Goal: Task Accomplishment & Management: Manage account settings

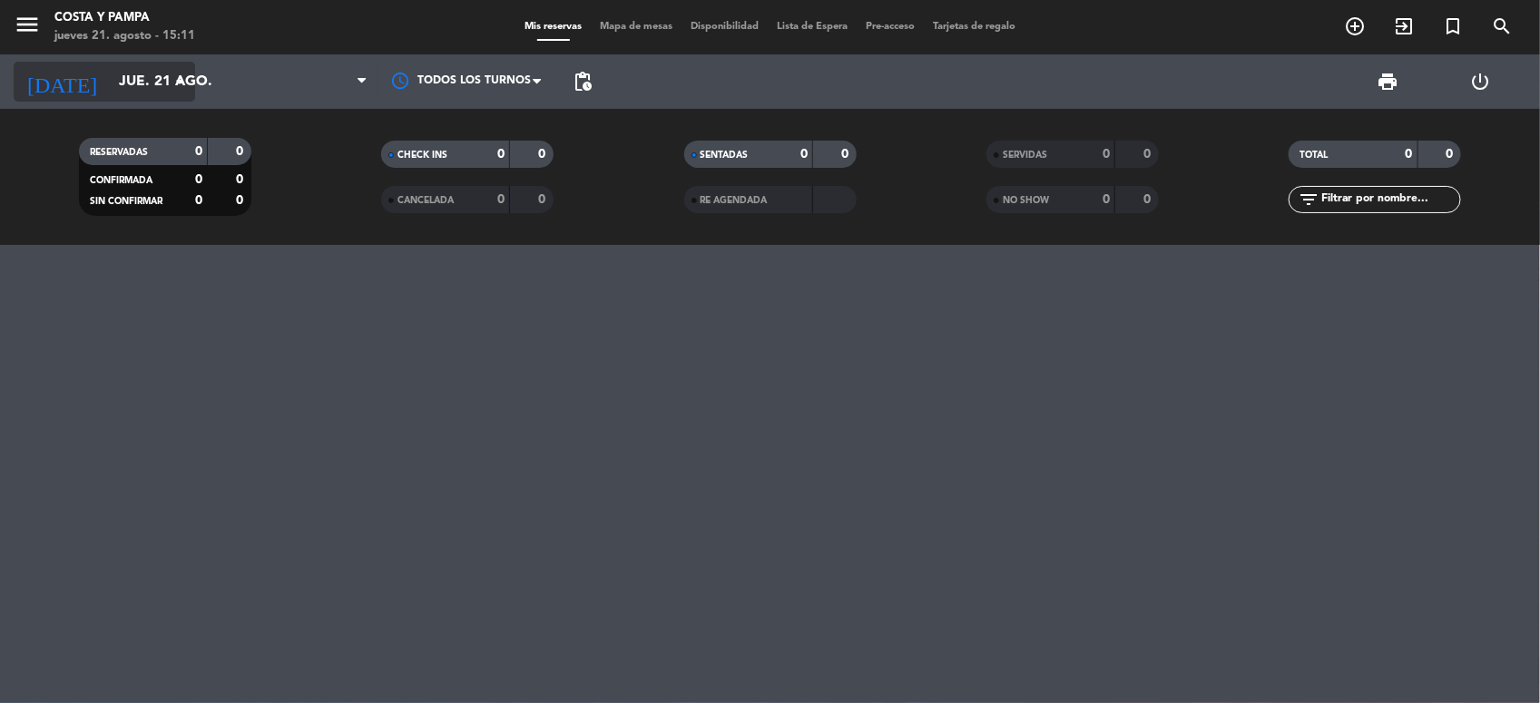
click at [127, 87] on input "jue. 21 ago." at bounding box center [206, 81] width 192 height 35
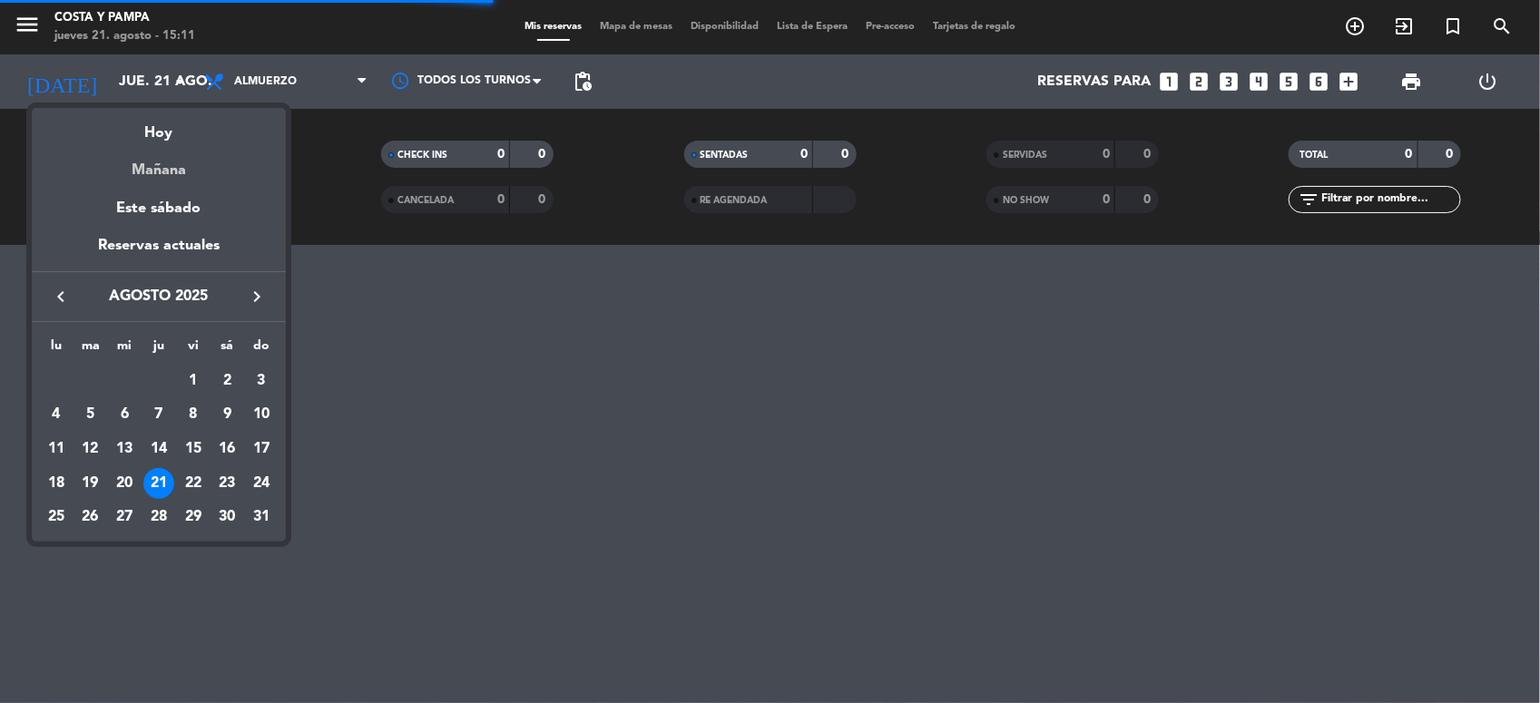
click at [142, 165] on div "Mañana" at bounding box center [159, 163] width 254 height 37
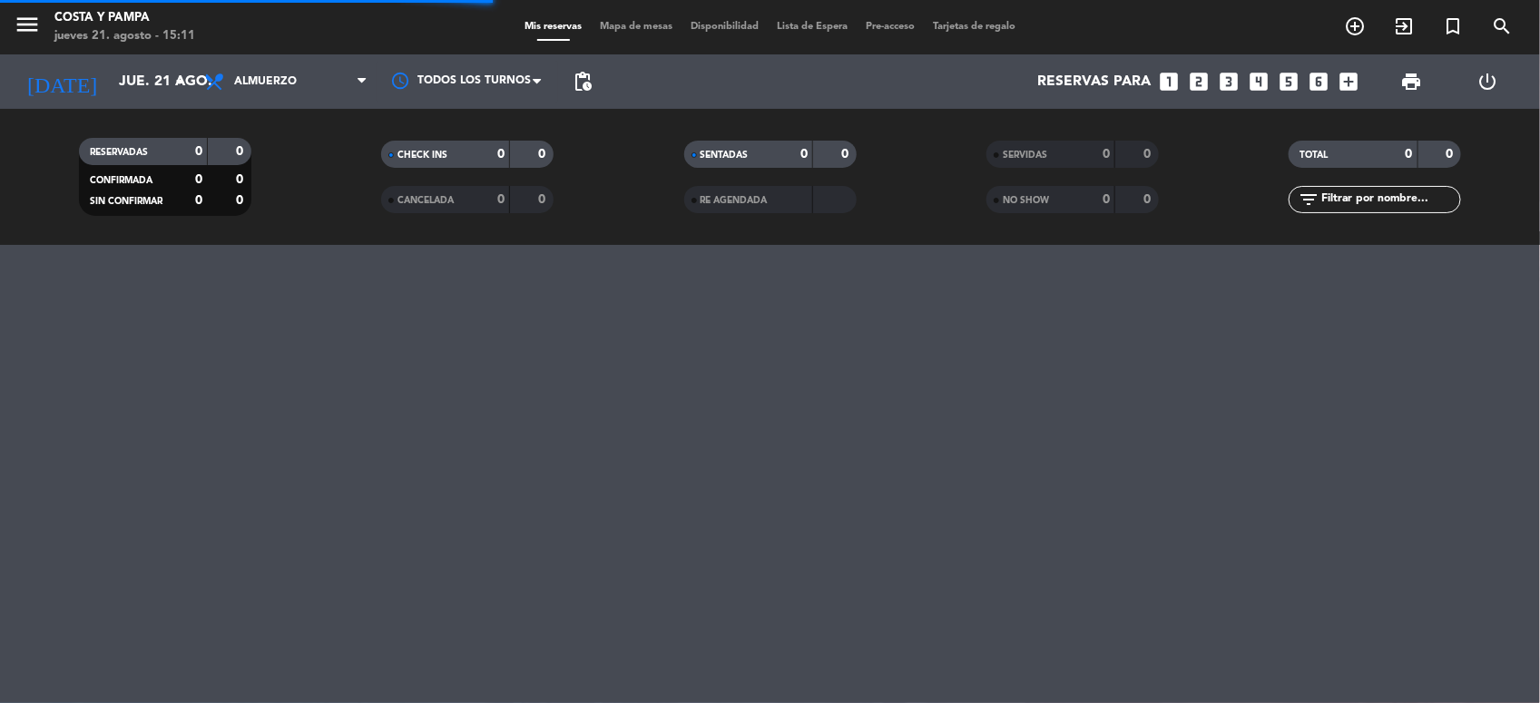
type input "vie. 22 ago."
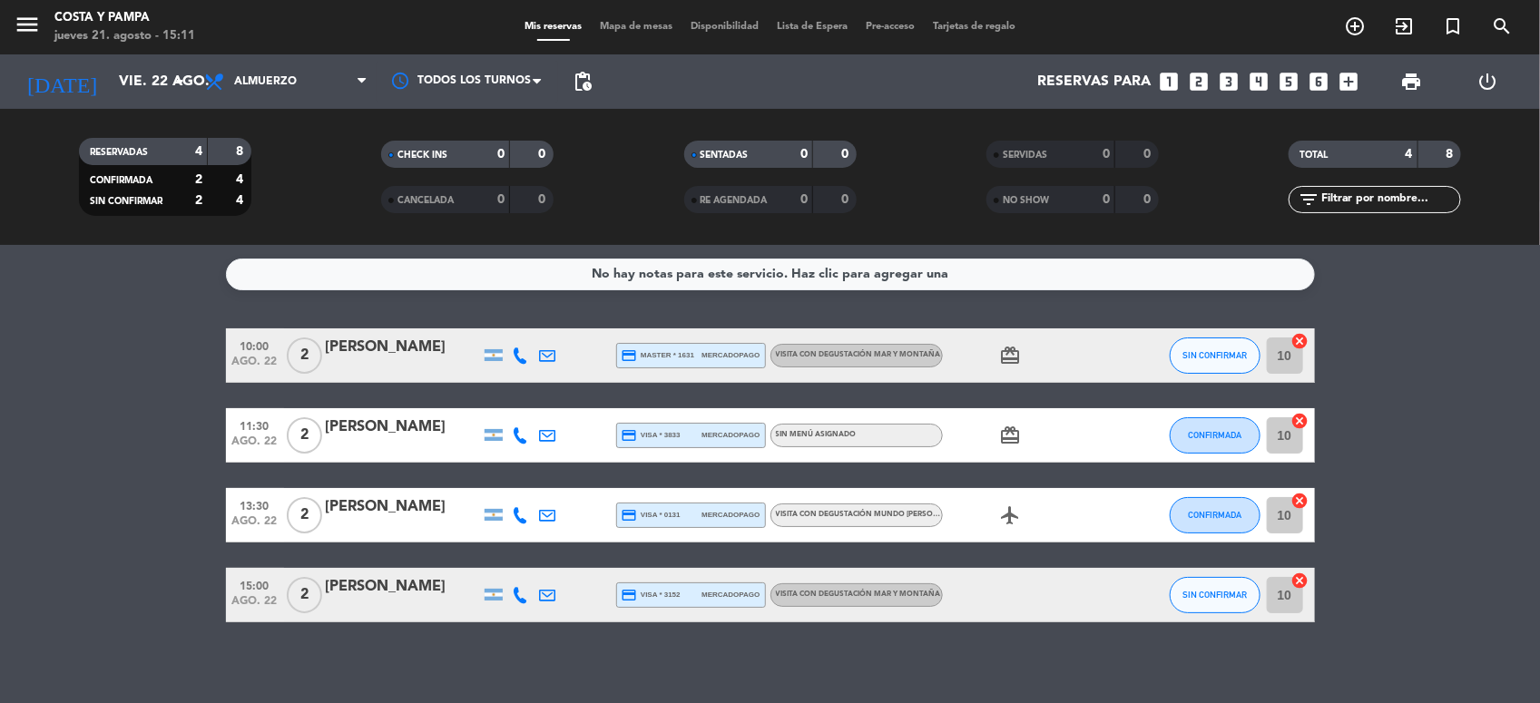
click at [416, 594] on div "[PERSON_NAME]" at bounding box center [403, 587] width 154 height 24
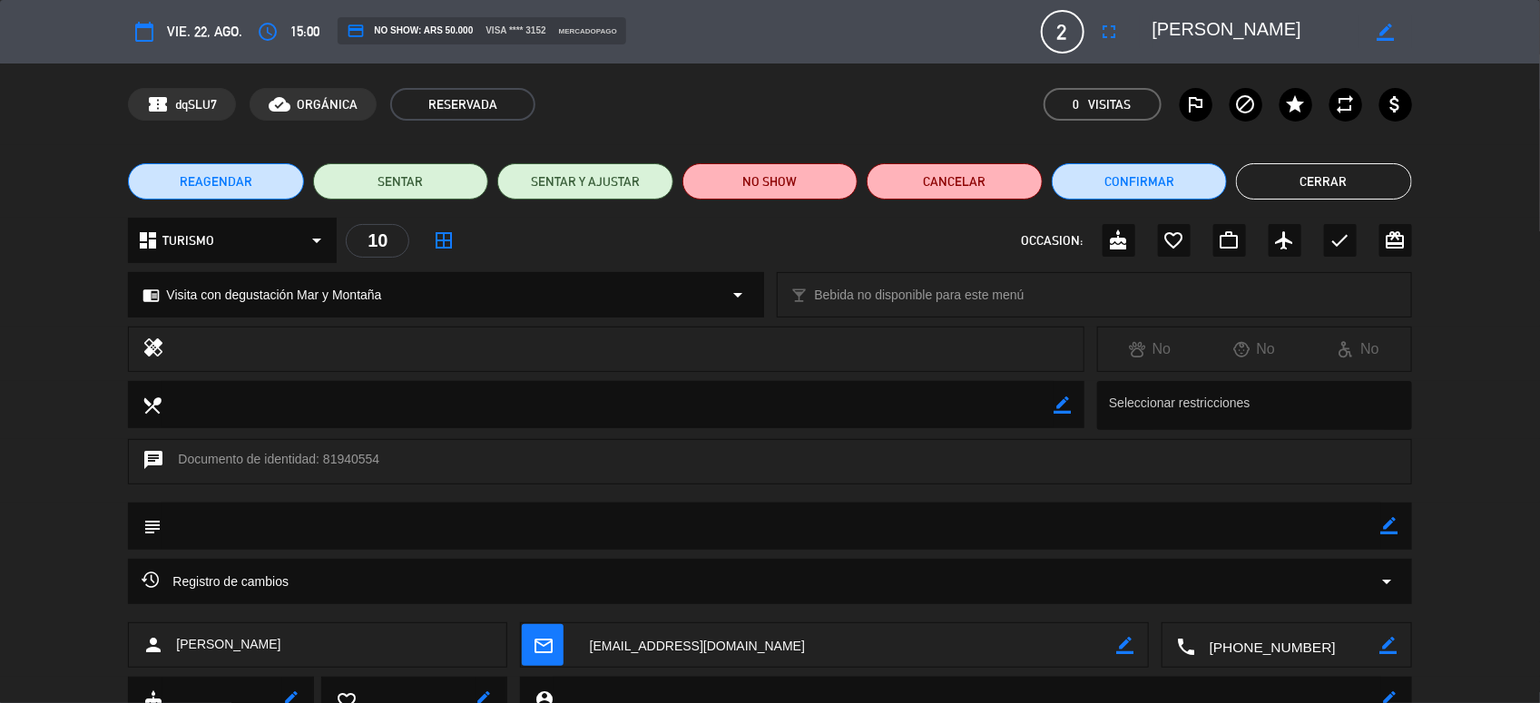
click at [219, 182] on span "REAGENDAR" at bounding box center [216, 181] width 73 height 19
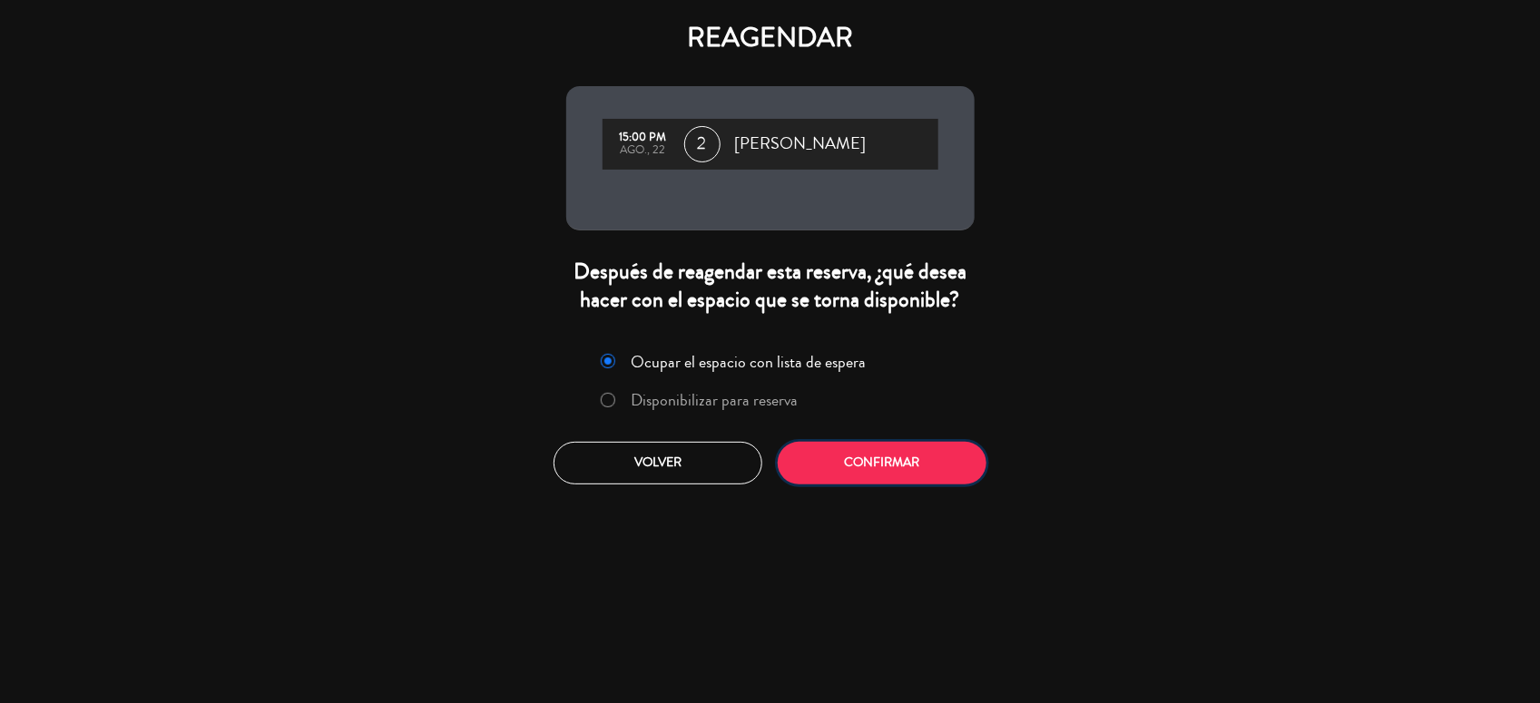
click at [899, 469] on button "Confirmar" at bounding box center [882, 463] width 209 height 43
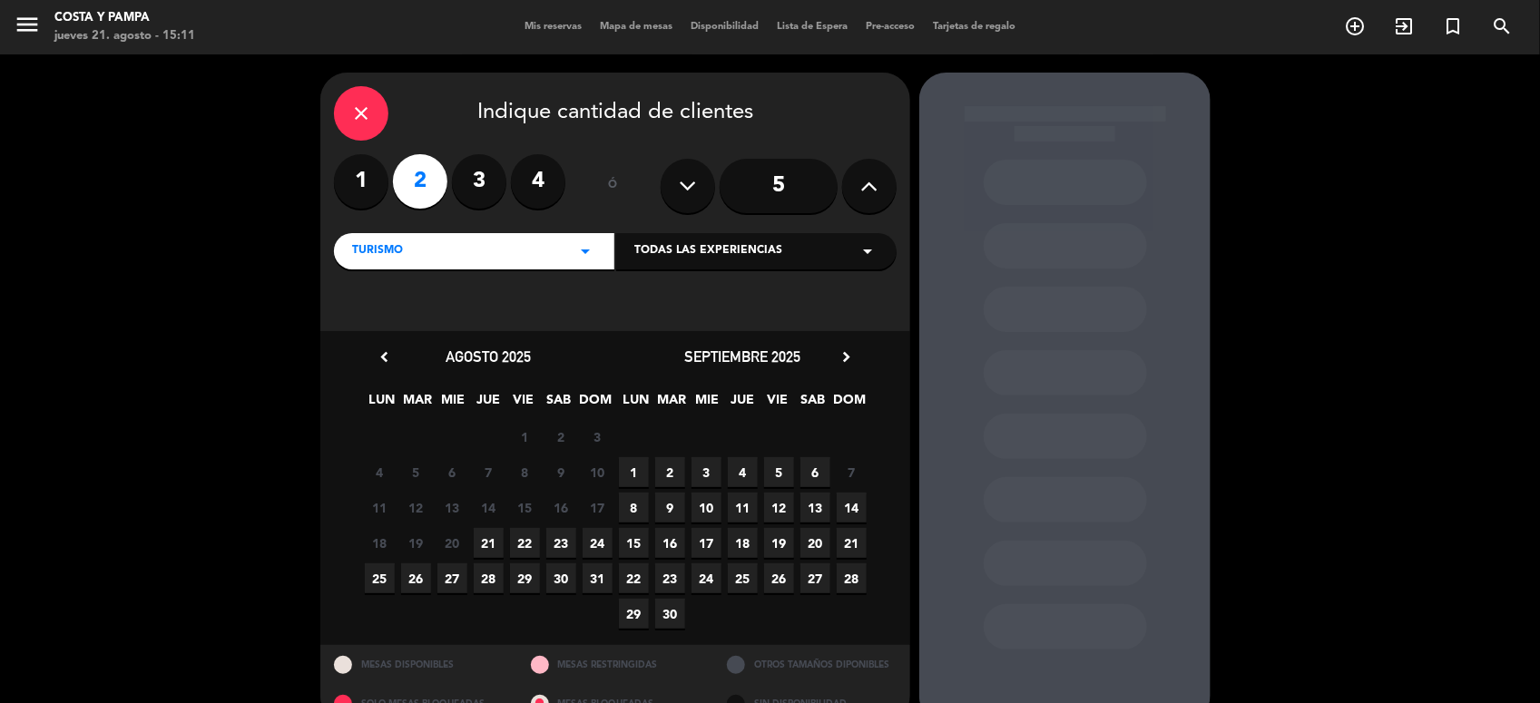
click at [528, 536] on span "22" at bounding box center [525, 543] width 30 height 30
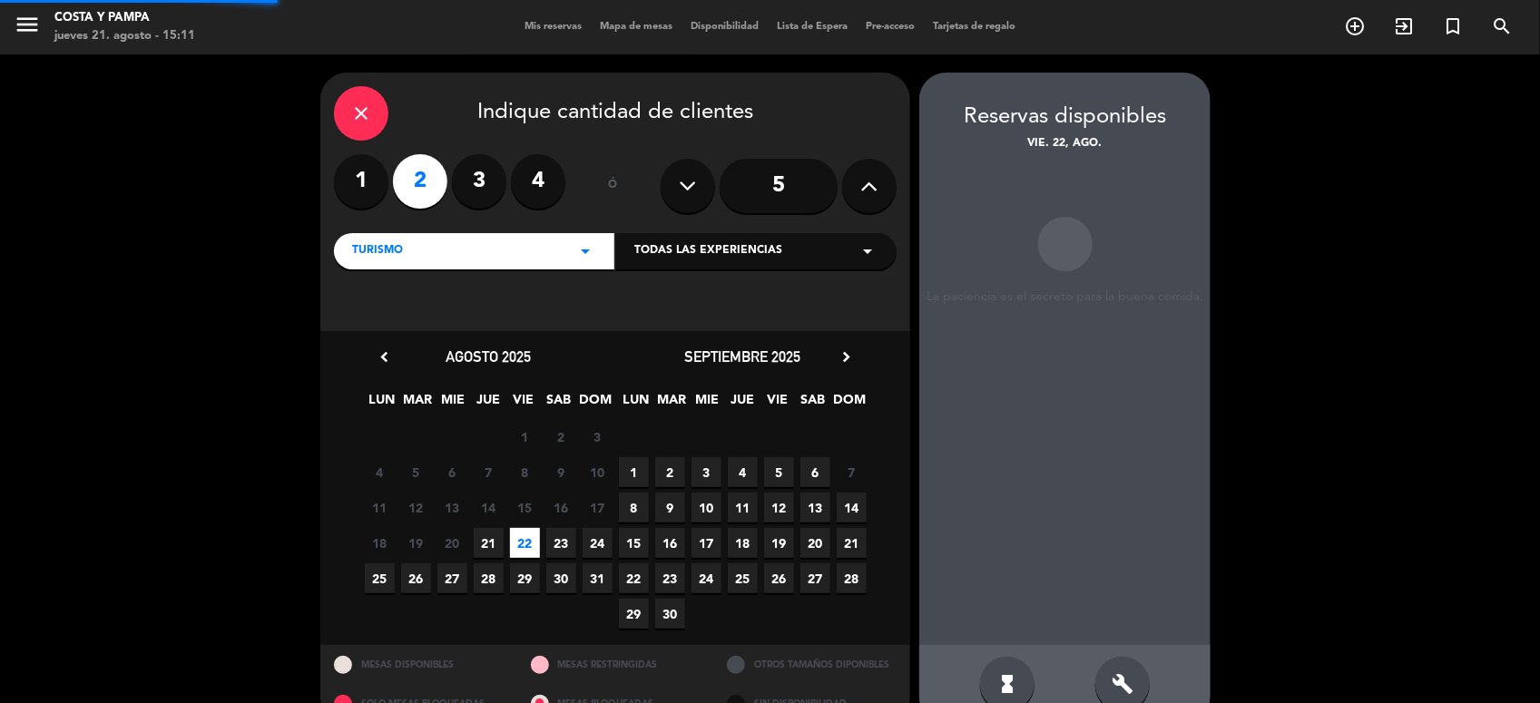
scroll to position [36, 0]
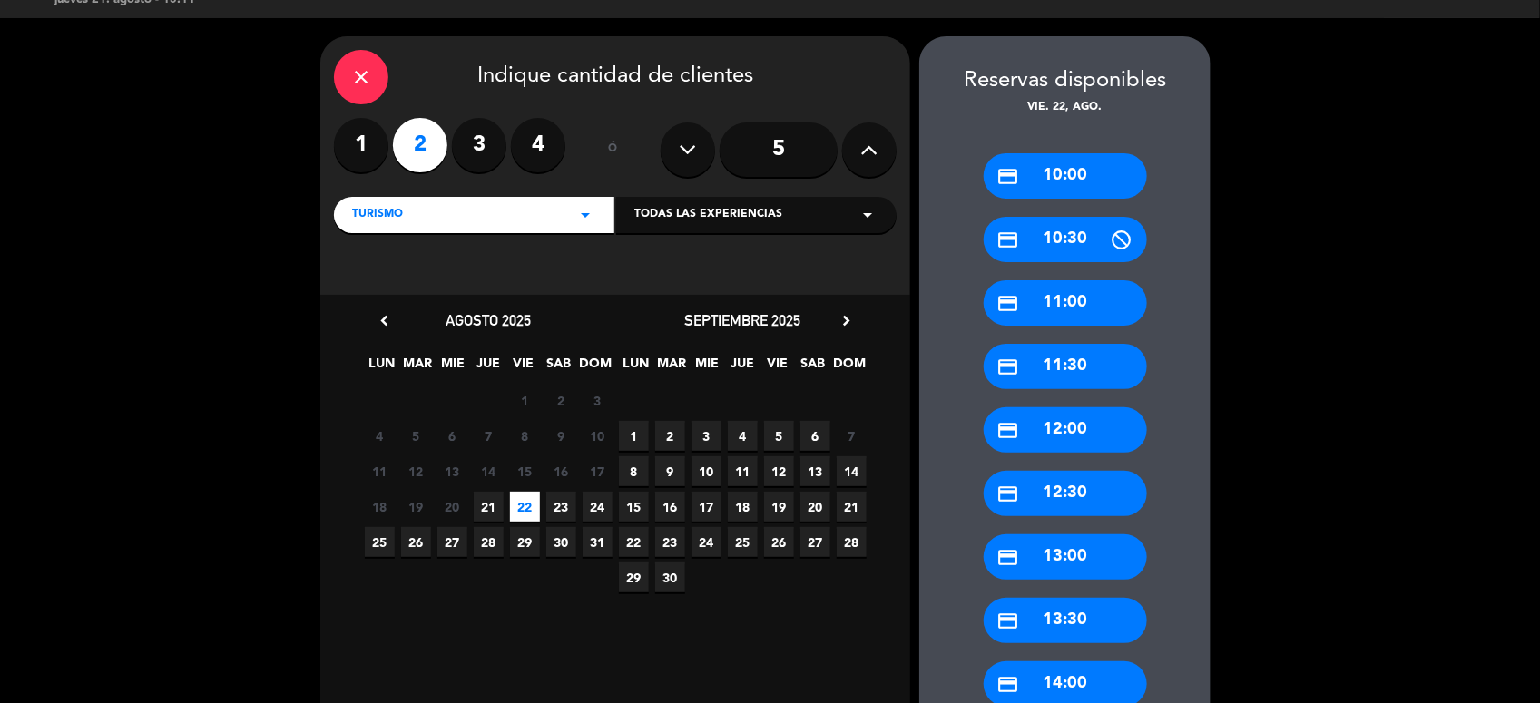
click at [1060, 619] on div "credit_card 13:30" at bounding box center [1065, 620] width 163 height 45
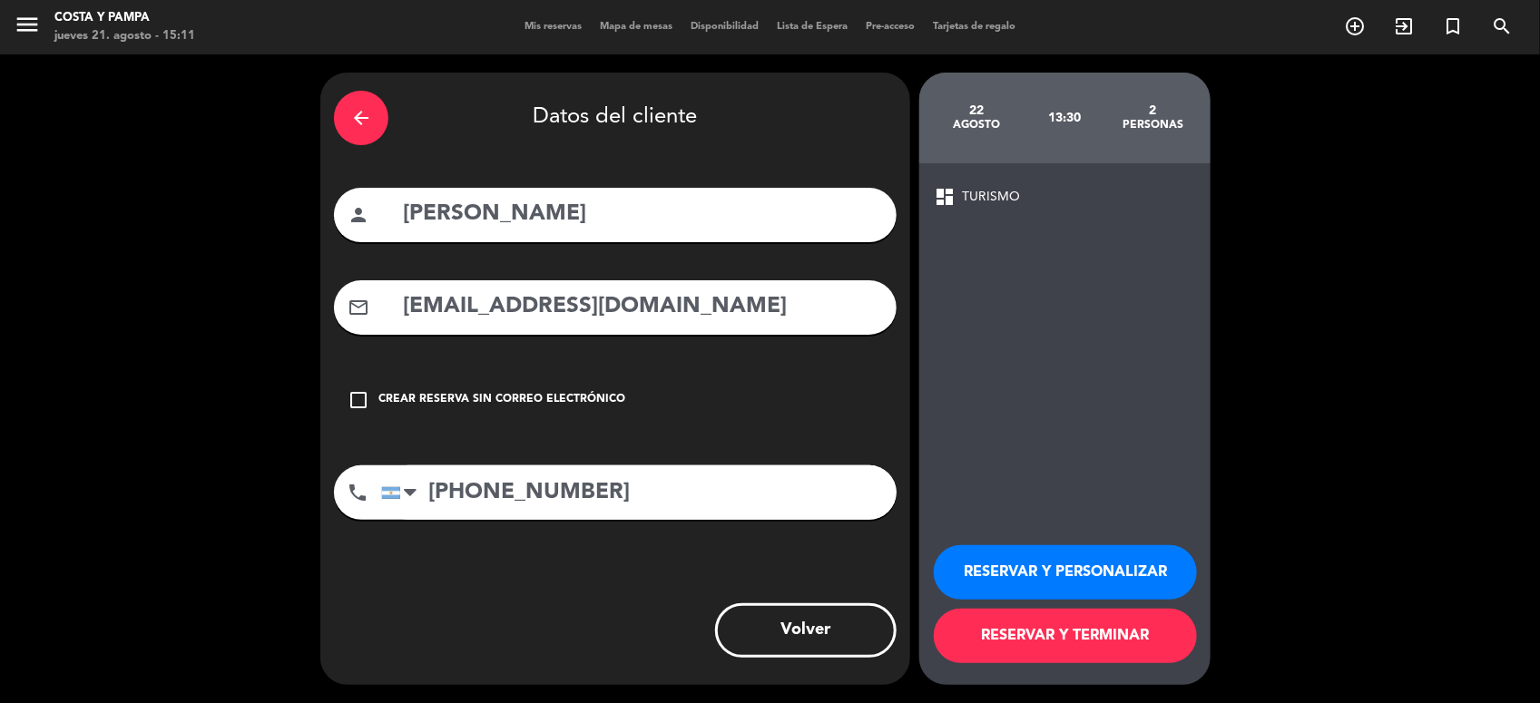
scroll to position [0, 0]
click at [1005, 638] on button "RESERVAR Y TERMINAR" at bounding box center [1065, 636] width 263 height 54
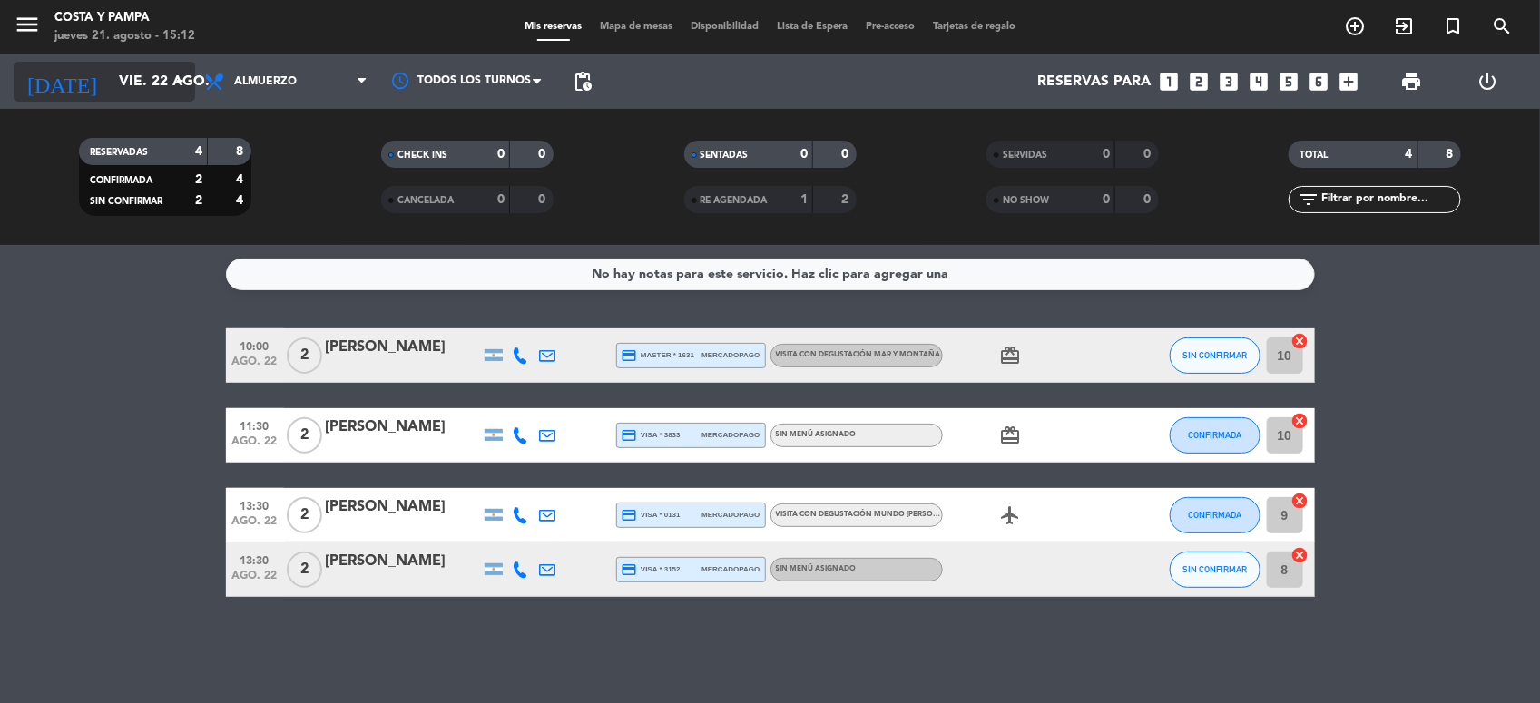
click at [132, 78] on input "vie. 22 ago." at bounding box center [206, 81] width 192 height 35
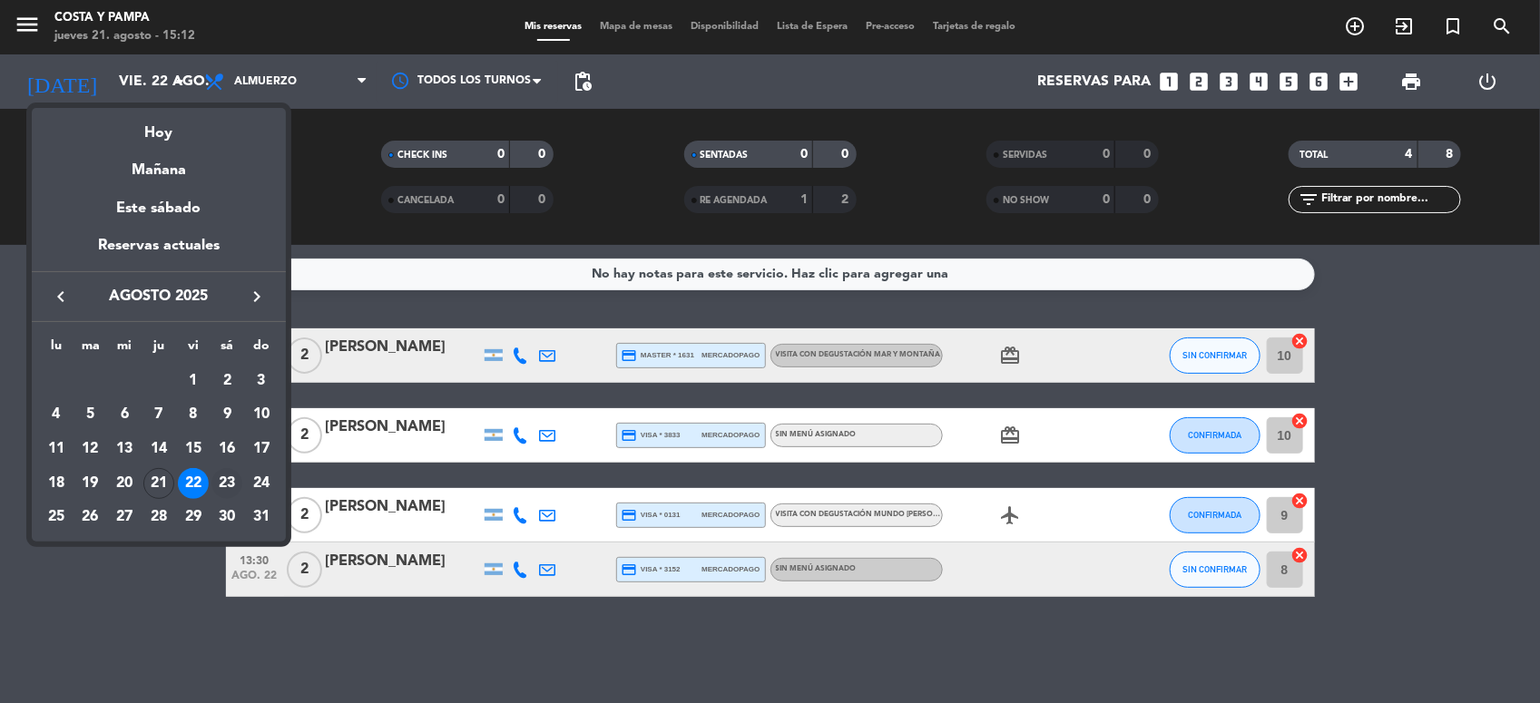
click at [224, 482] on div "23" at bounding box center [226, 483] width 31 height 31
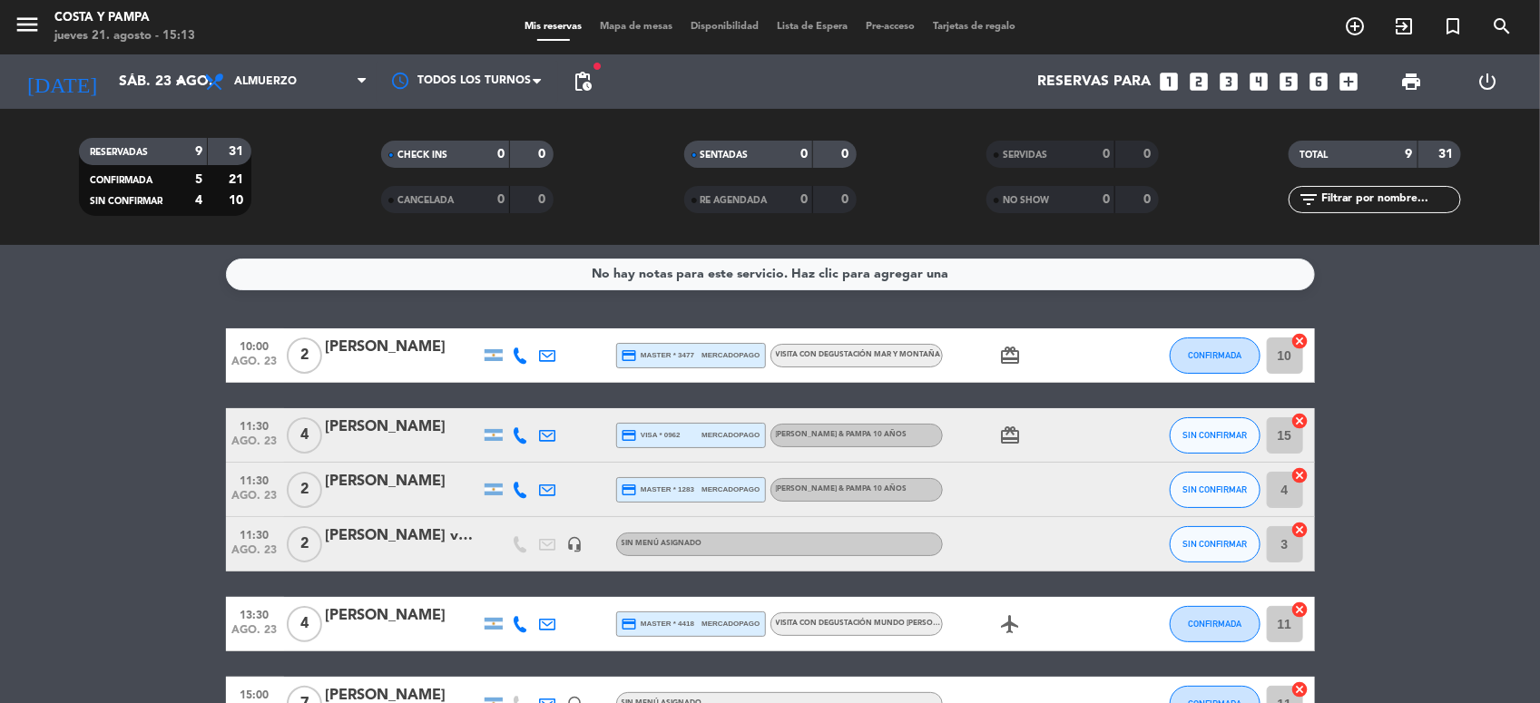
click at [524, 359] on icon at bounding box center [521, 356] width 16 height 16
click at [506, 323] on span "Copiar" at bounding box center [507, 324] width 38 height 19
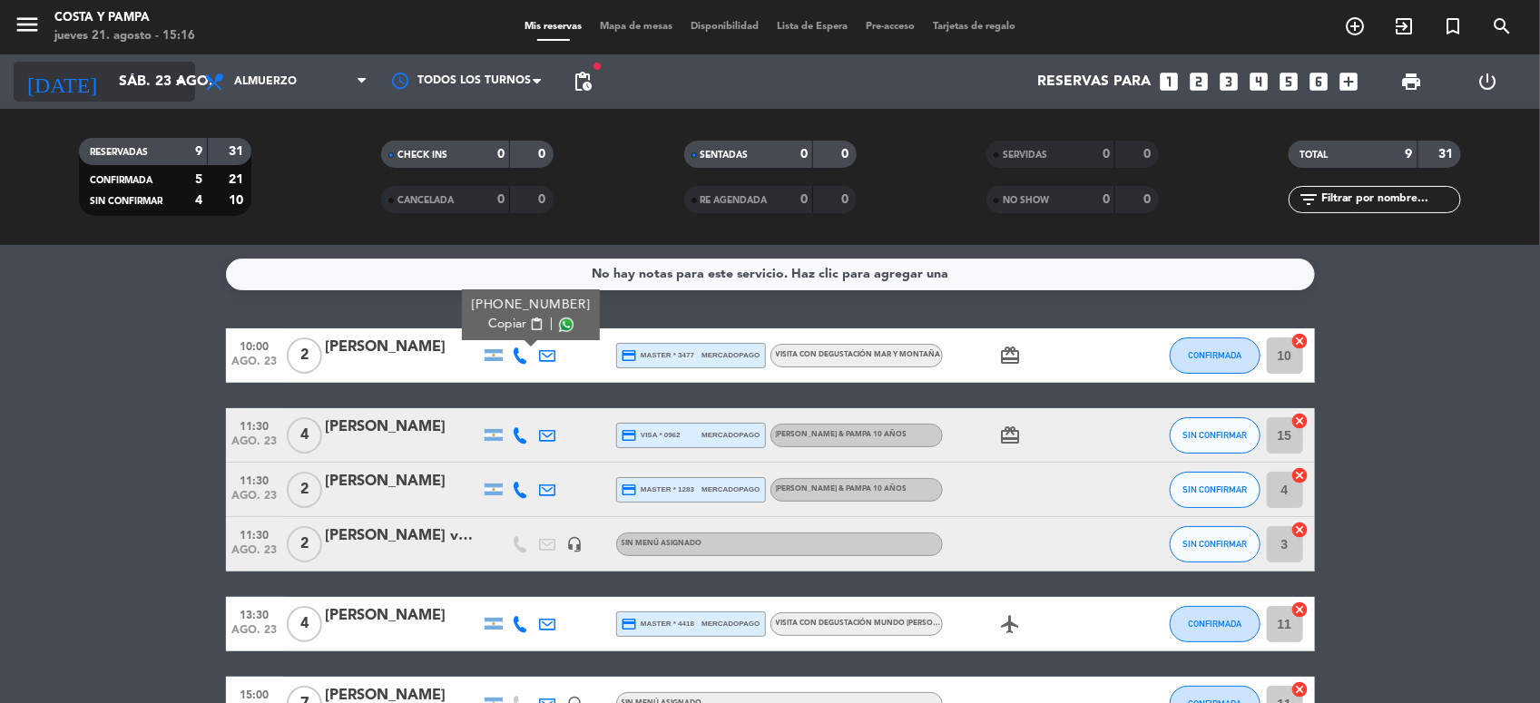
click at [137, 86] on input "sáb. 23 ago." at bounding box center [206, 81] width 192 height 35
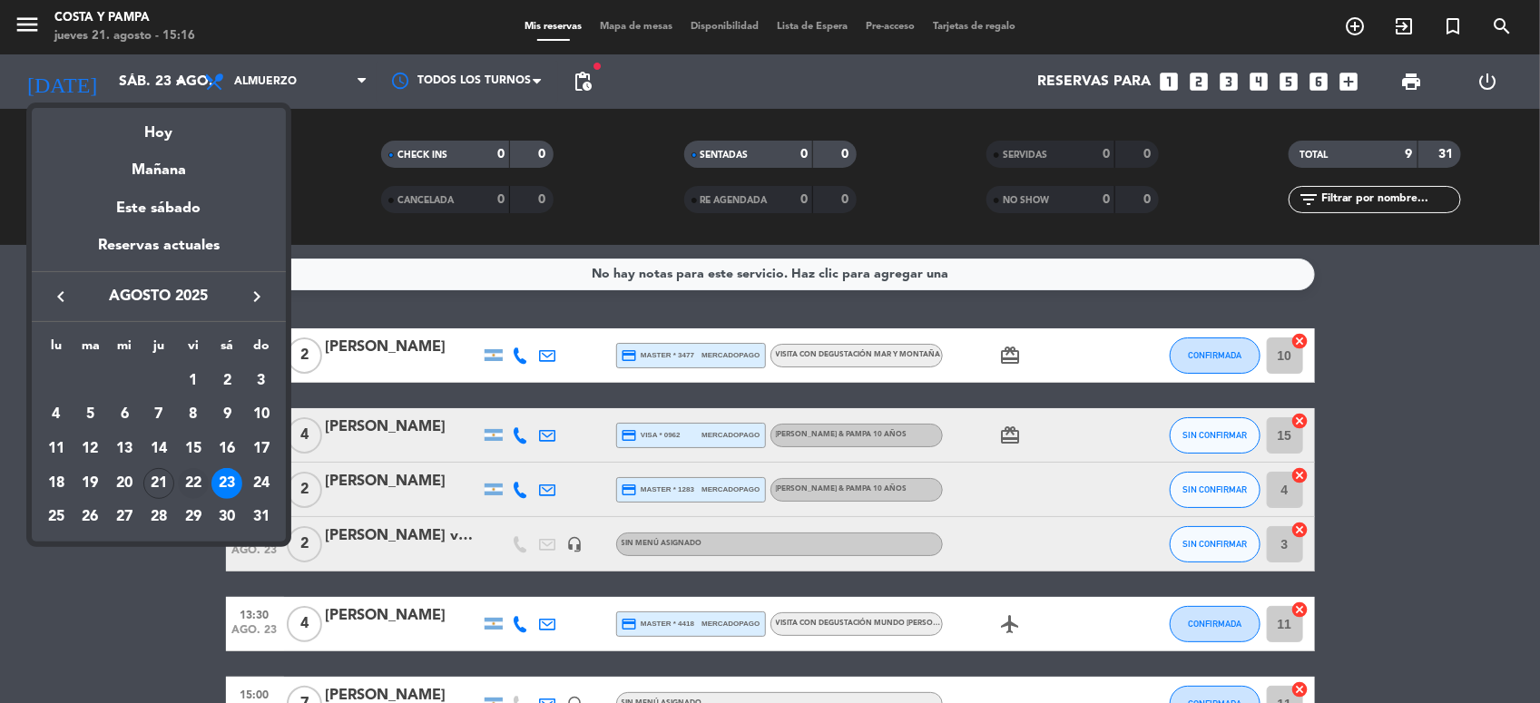
click at [187, 483] on div "22" at bounding box center [193, 483] width 31 height 31
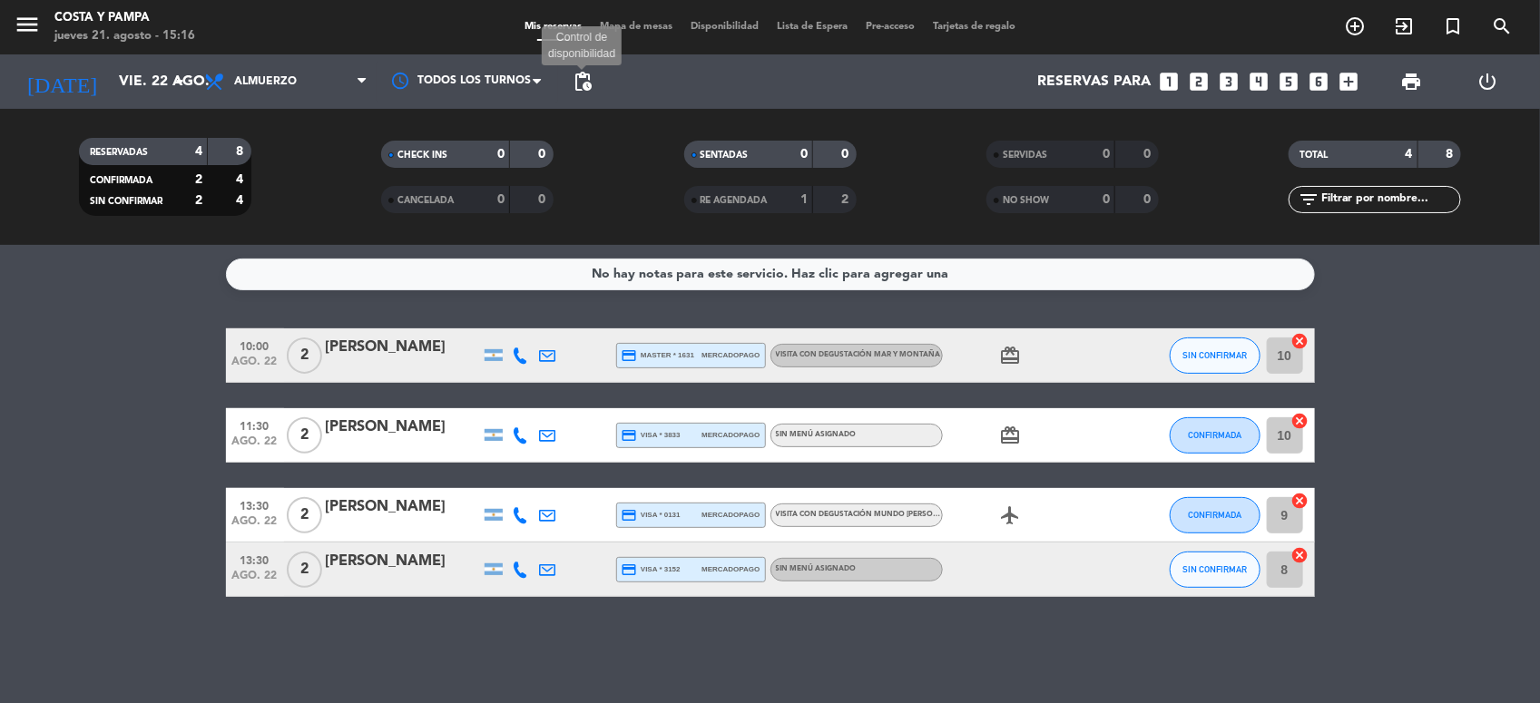
click at [581, 83] on span "pending_actions" at bounding box center [583, 82] width 22 height 22
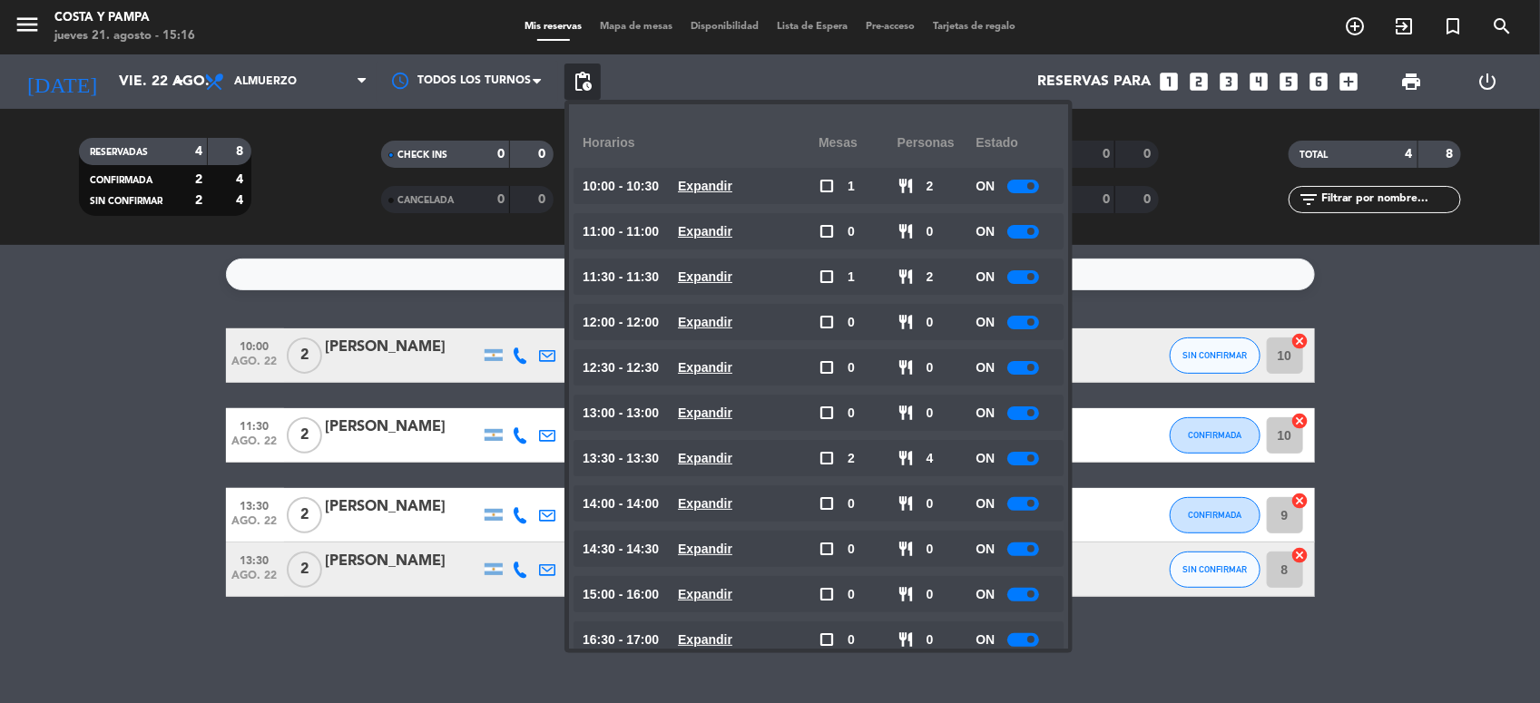
click at [1022, 594] on div at bounding box center [1023, 595] width 32 height 14
click at [423, 653] on div "No hay notas para este servicio. Haz clic para agregar una 10:00 [DATE] 2 [PERS…" at bounding box center [770, 474] width 1540 height 458
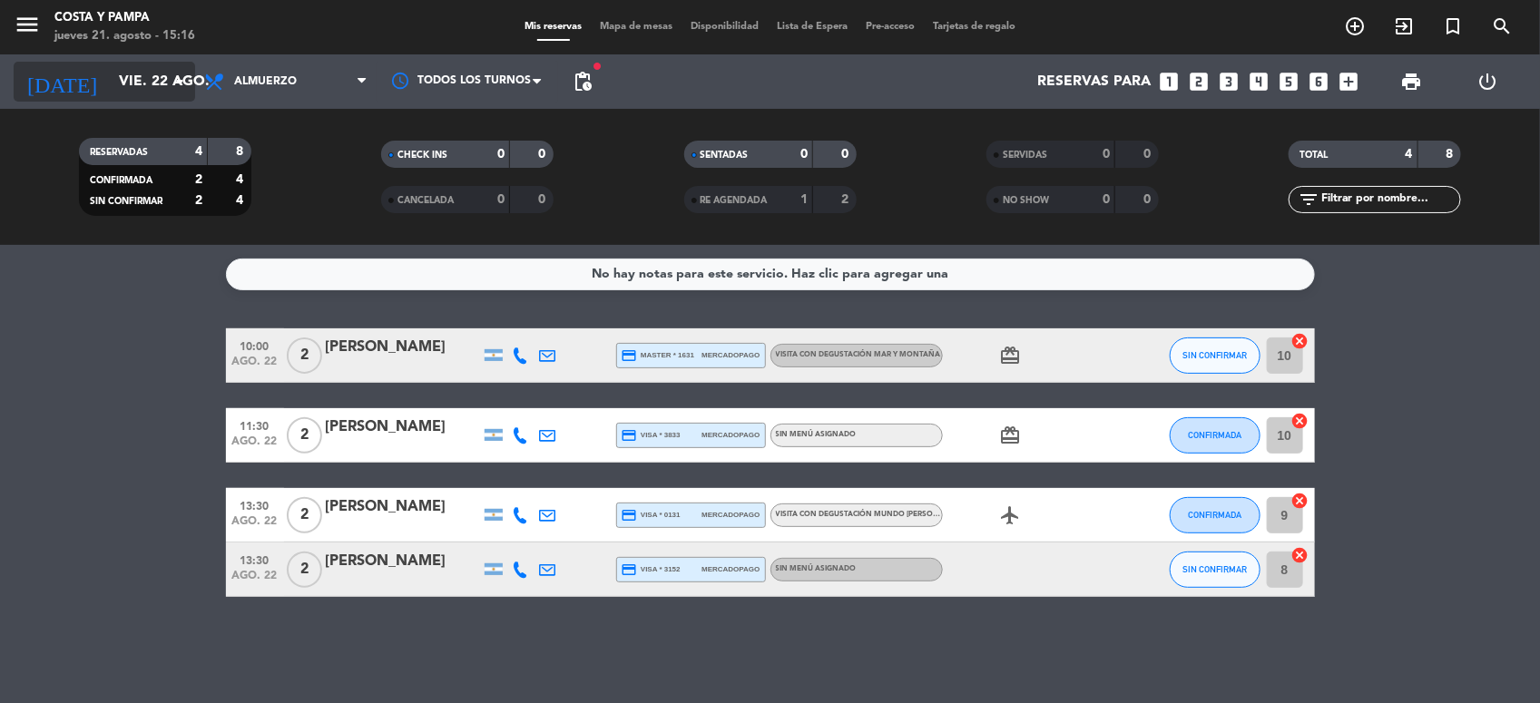
click at [165, 82] on input "vie. 22 ago." at bounding box center [206, 81] width 192 height 35
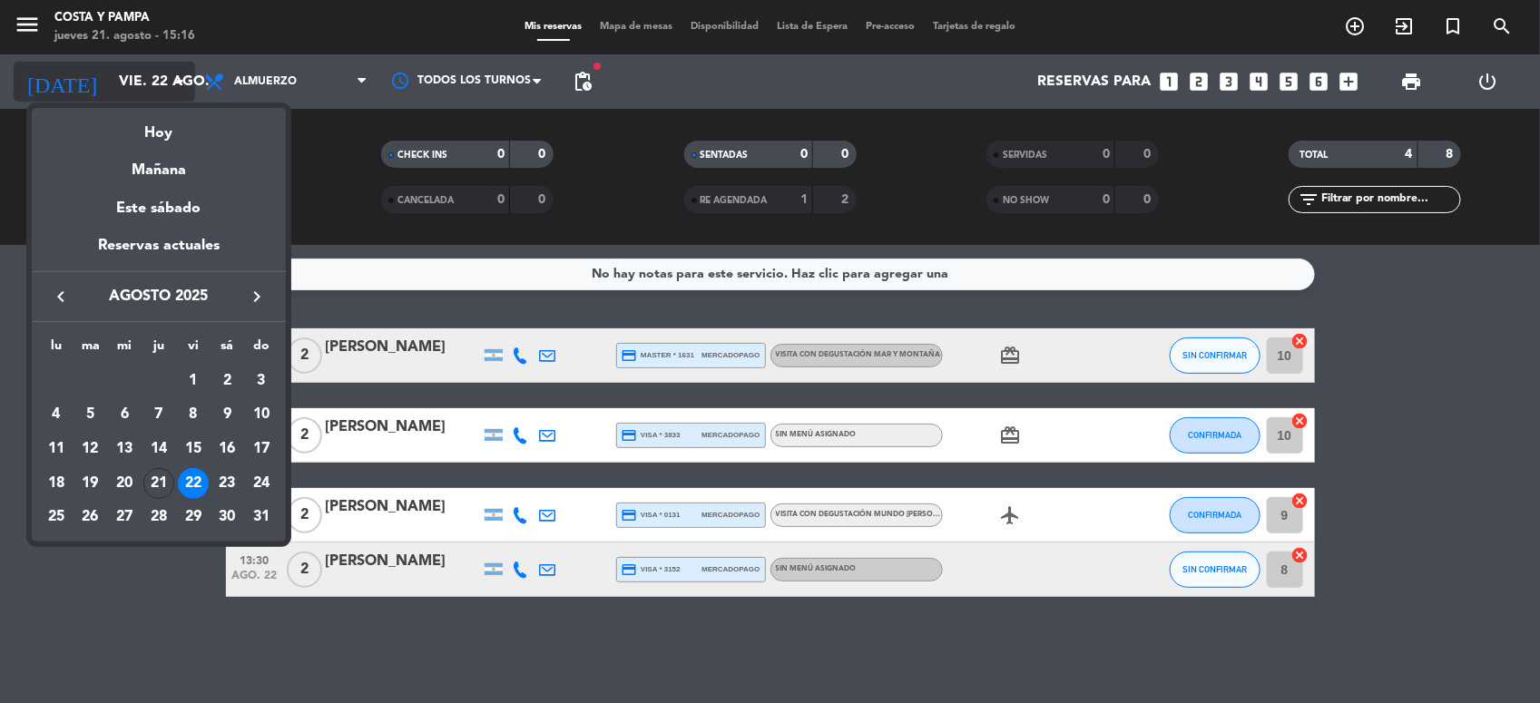
click at [165, 82] on div at bounding box center [770, 351] width 1540 height 703
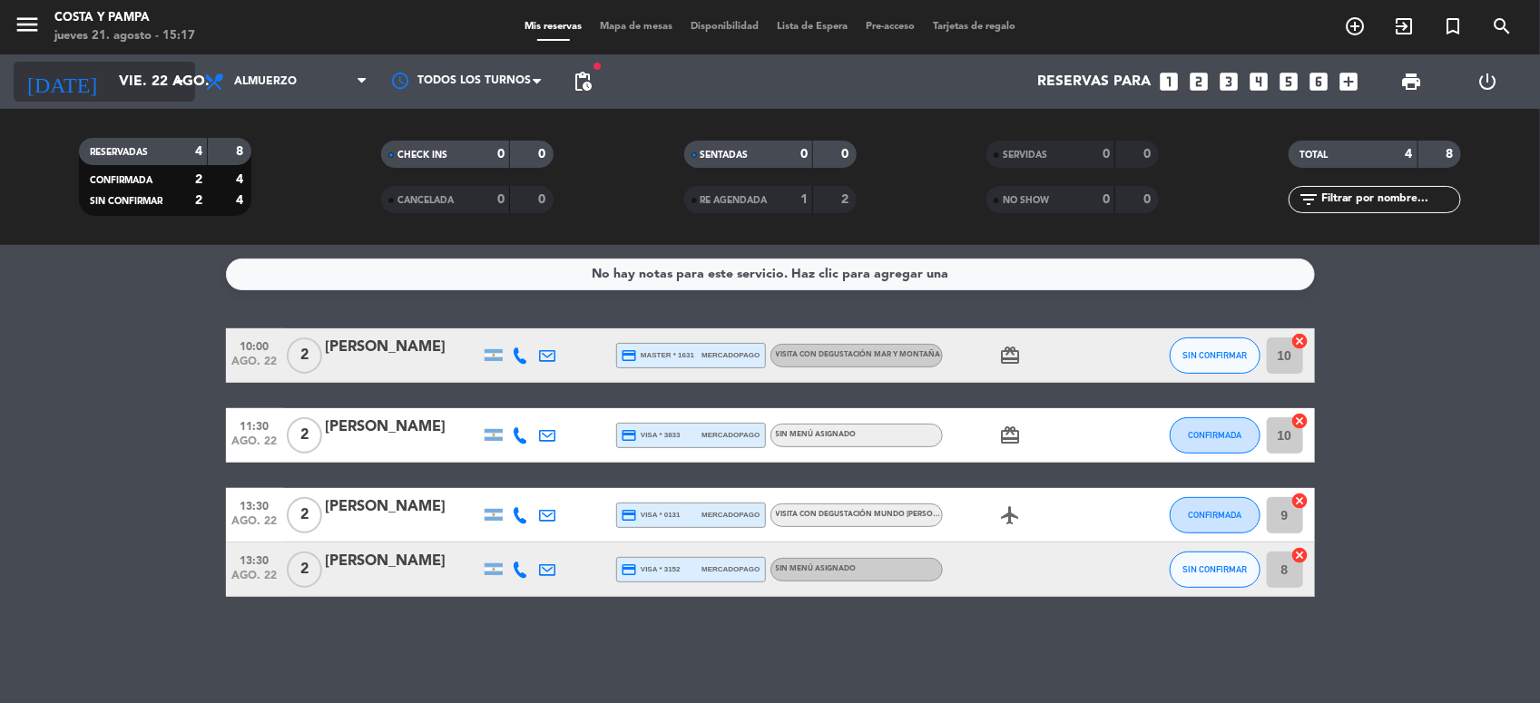
click at [129, 83] on input "vie. 22 ago." at bounding box center [206, 81] width 192 height 35
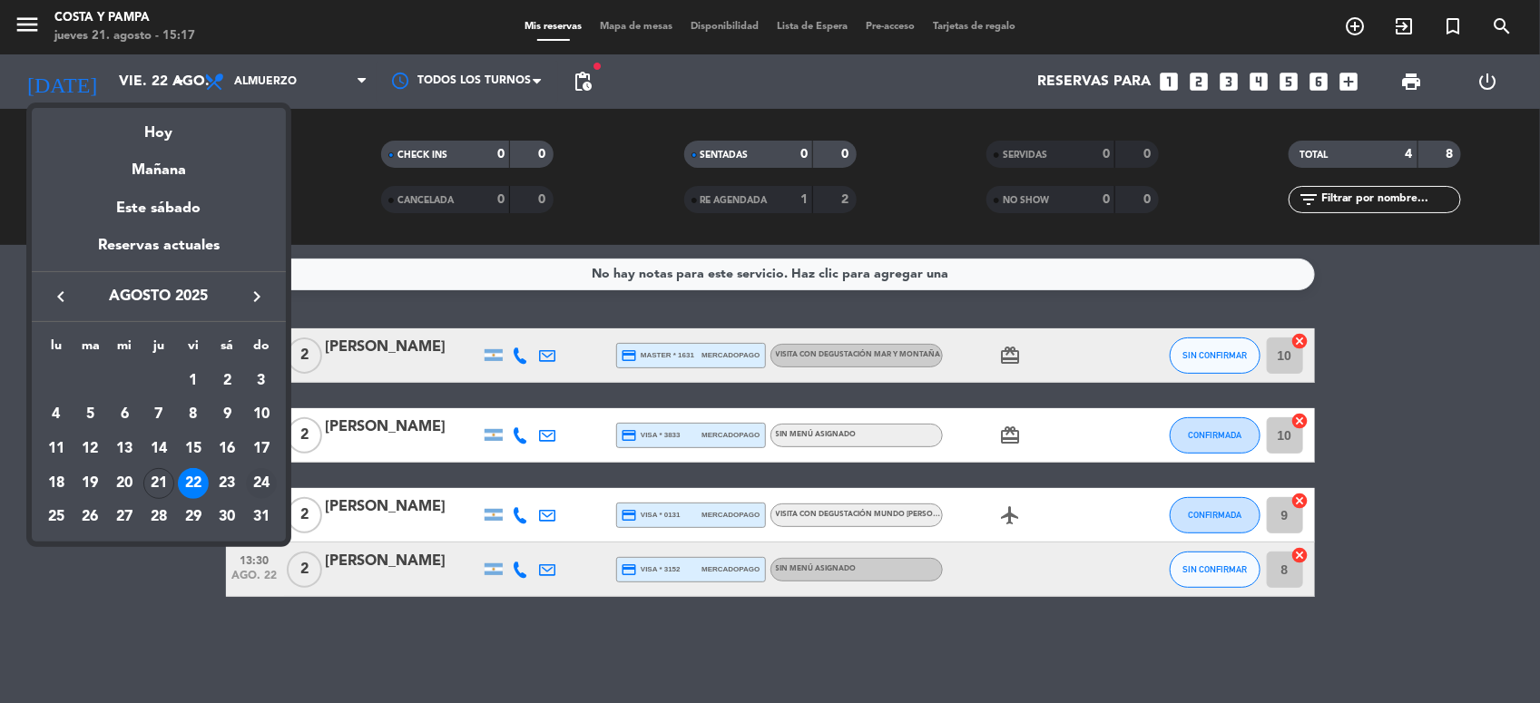
click at [264, 482] on div "24" at bounding box center [261, 483] width 31 height 31
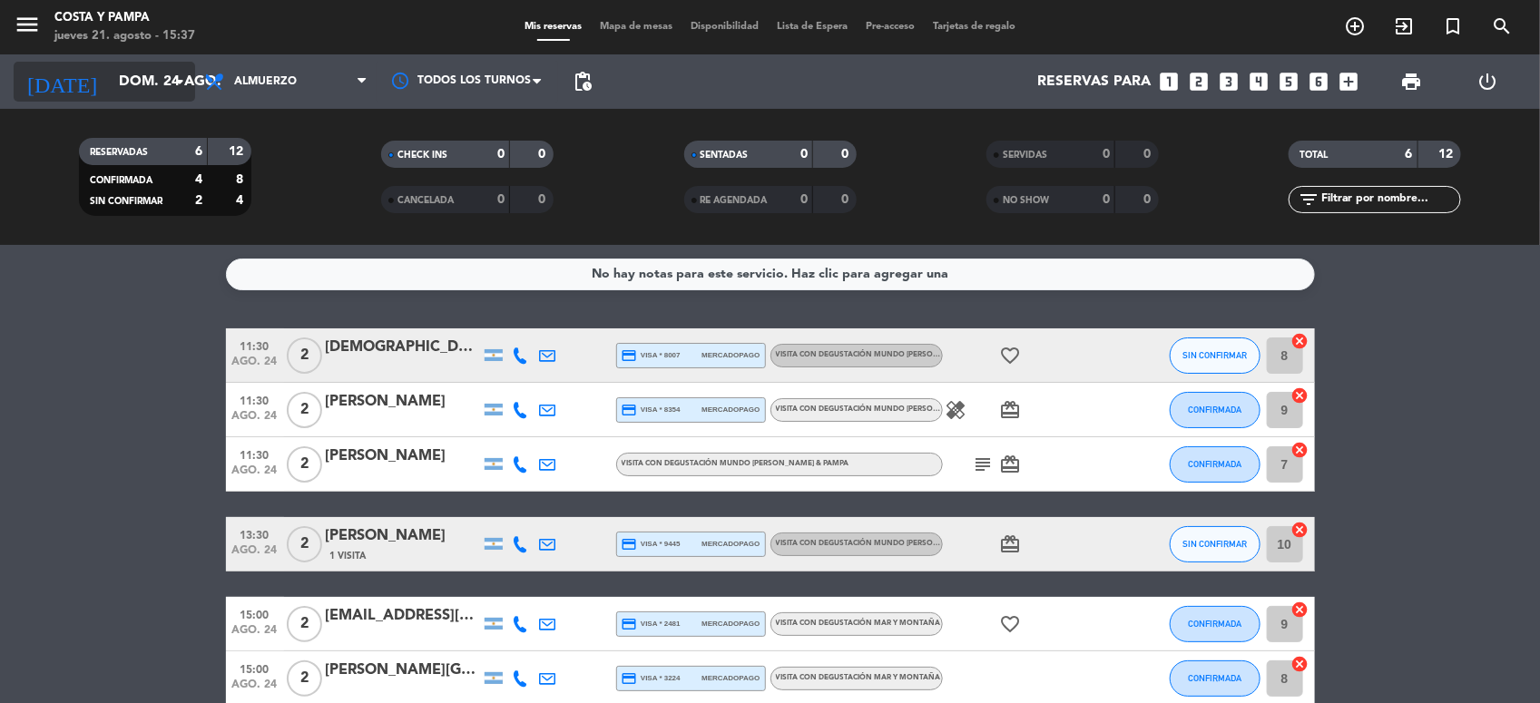
click at [161, 77] on input "dom. 24 ago." at bounding box center [206, 81] width 192 height 35
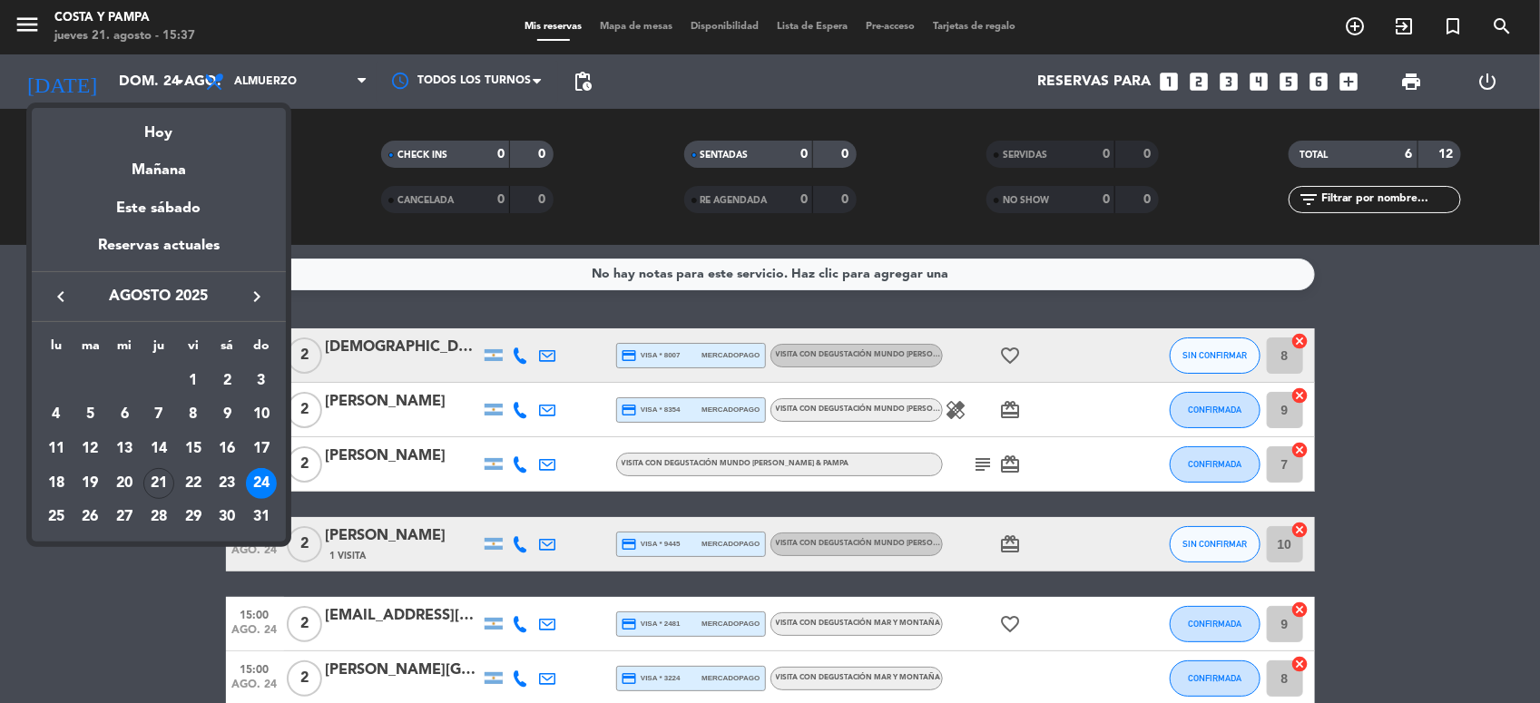
click at [257, 477] on div "24" at bounding box center [261, 483] width 31 height 31
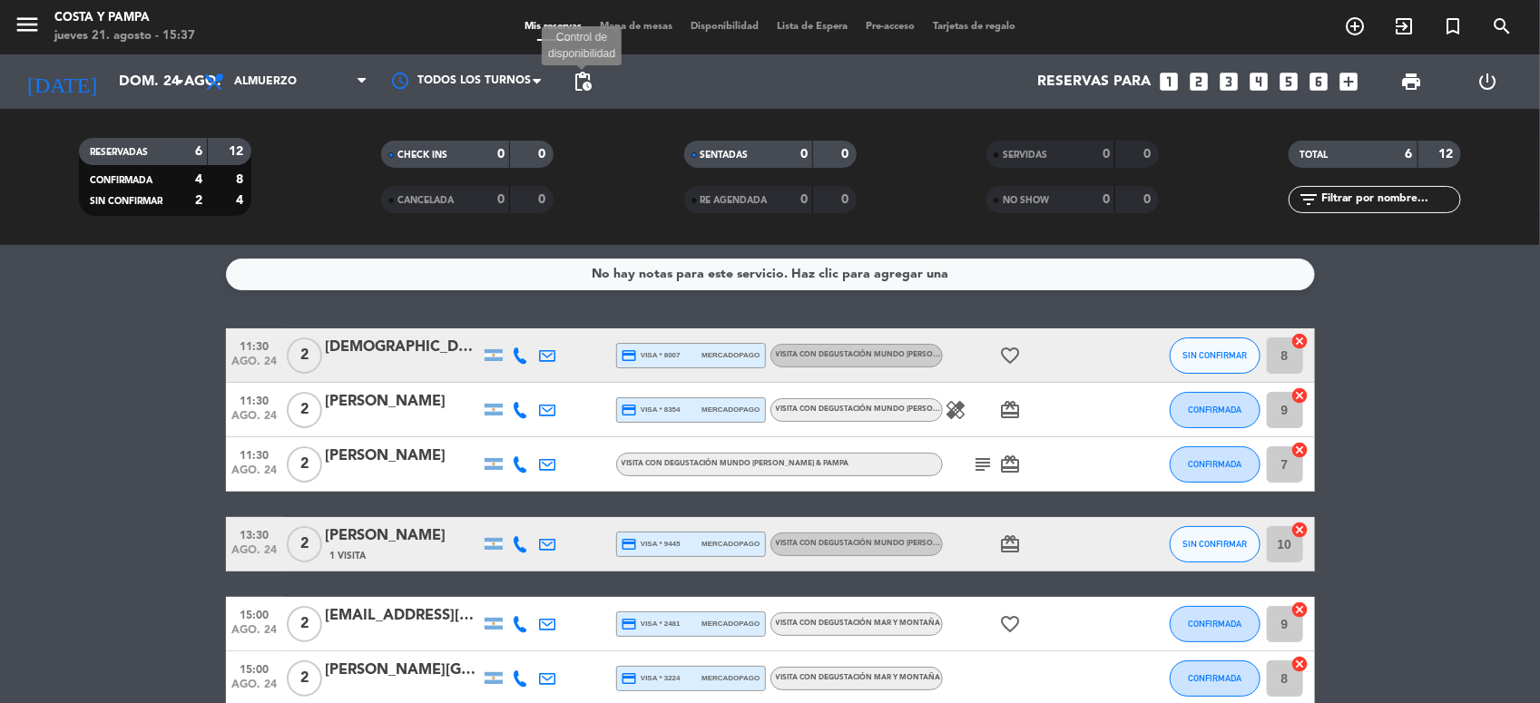
click at [585, 82] on span "pending_actions" at bounding box center [583, 82] width 22 height 22
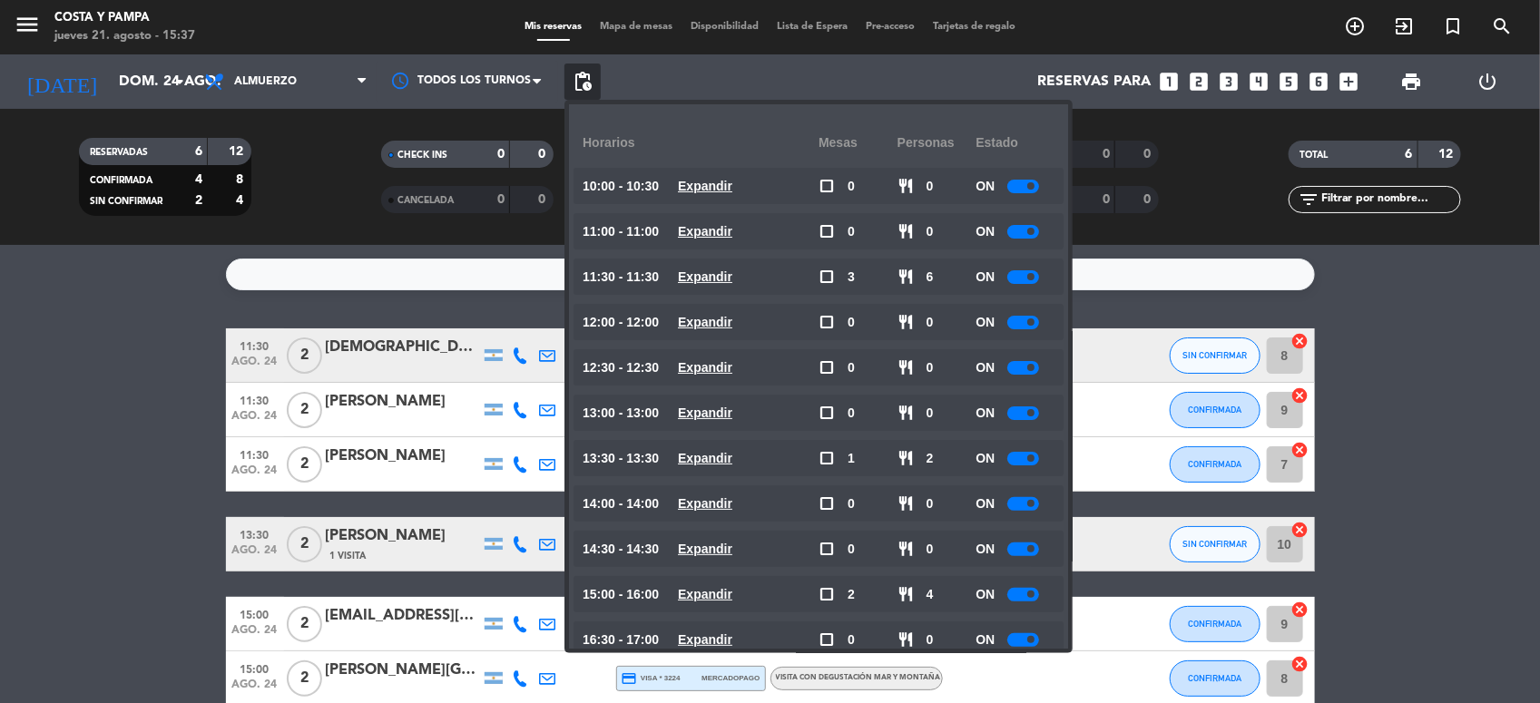
click at [1028, 187] on div at bounding box center [1023, 187] width 32 height 14
click at [125, 593] on bookings-row "11:30 [DATE] 2 [DEMOGRAPHIC_DATA][PERSON_NAME] credit_card visa * 8007 mercadop…" at bounding box center [770, 518] width 1540 height 378
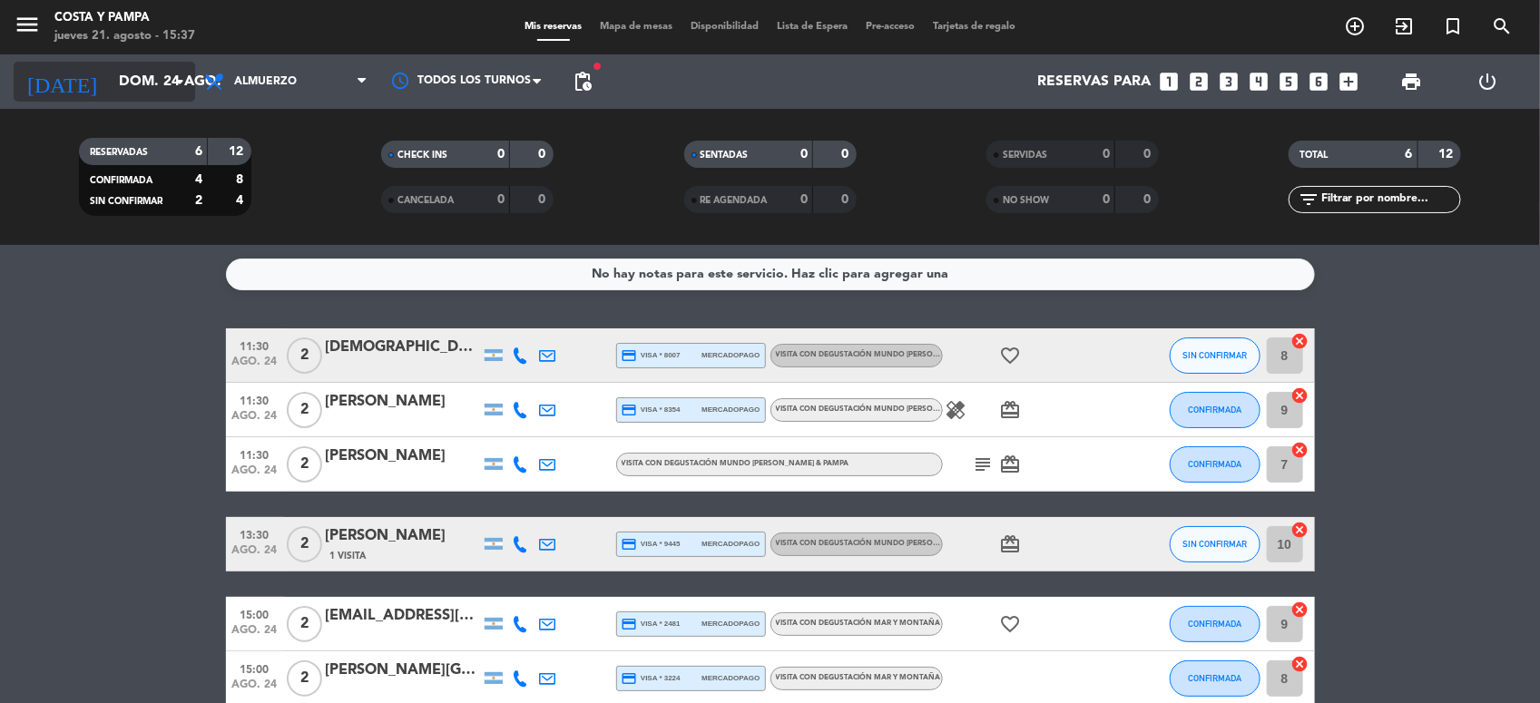
click at [159, 73] on input "dom. 24 ago." at bounding box center [206, 81] width 192 height 35
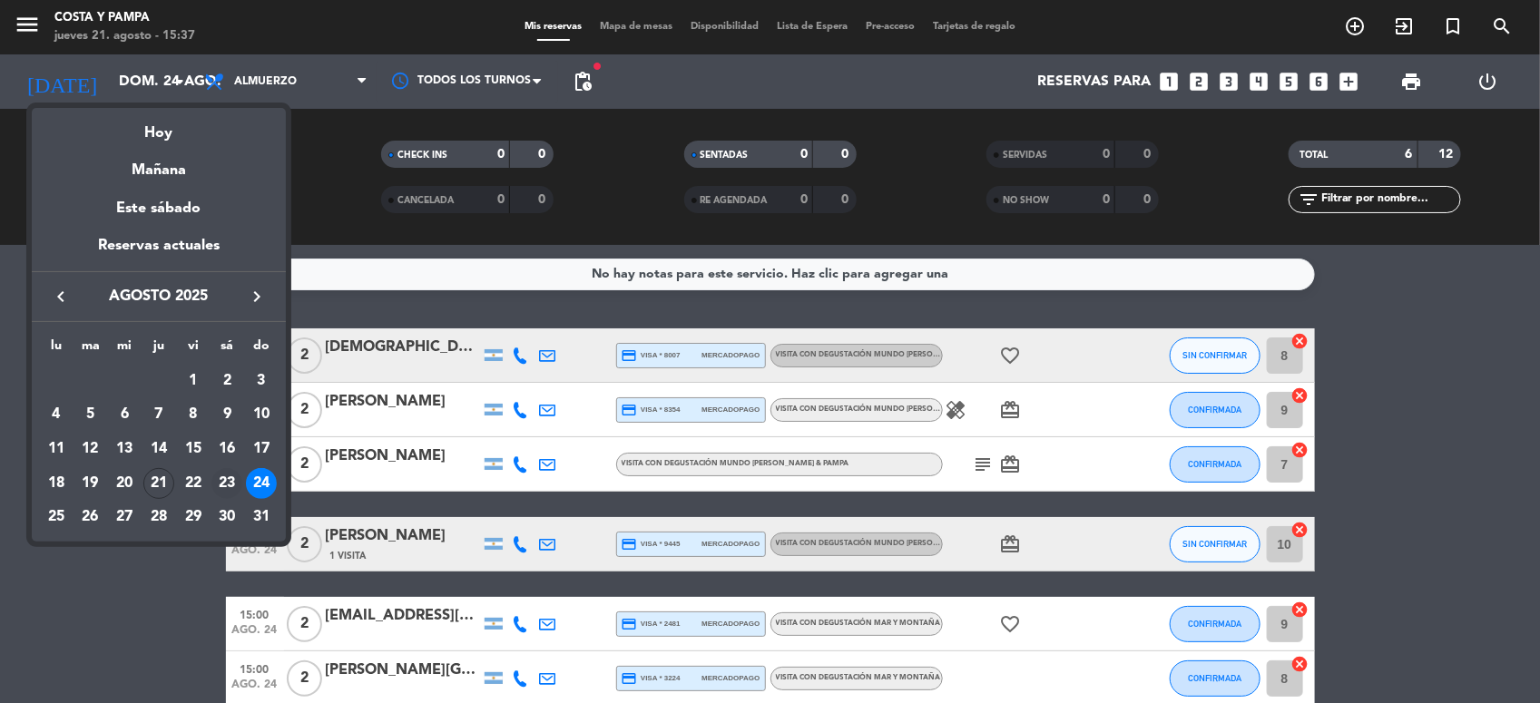
click at [223, 468] on div "23" at bounding box center [226, 483] width 31 height 31
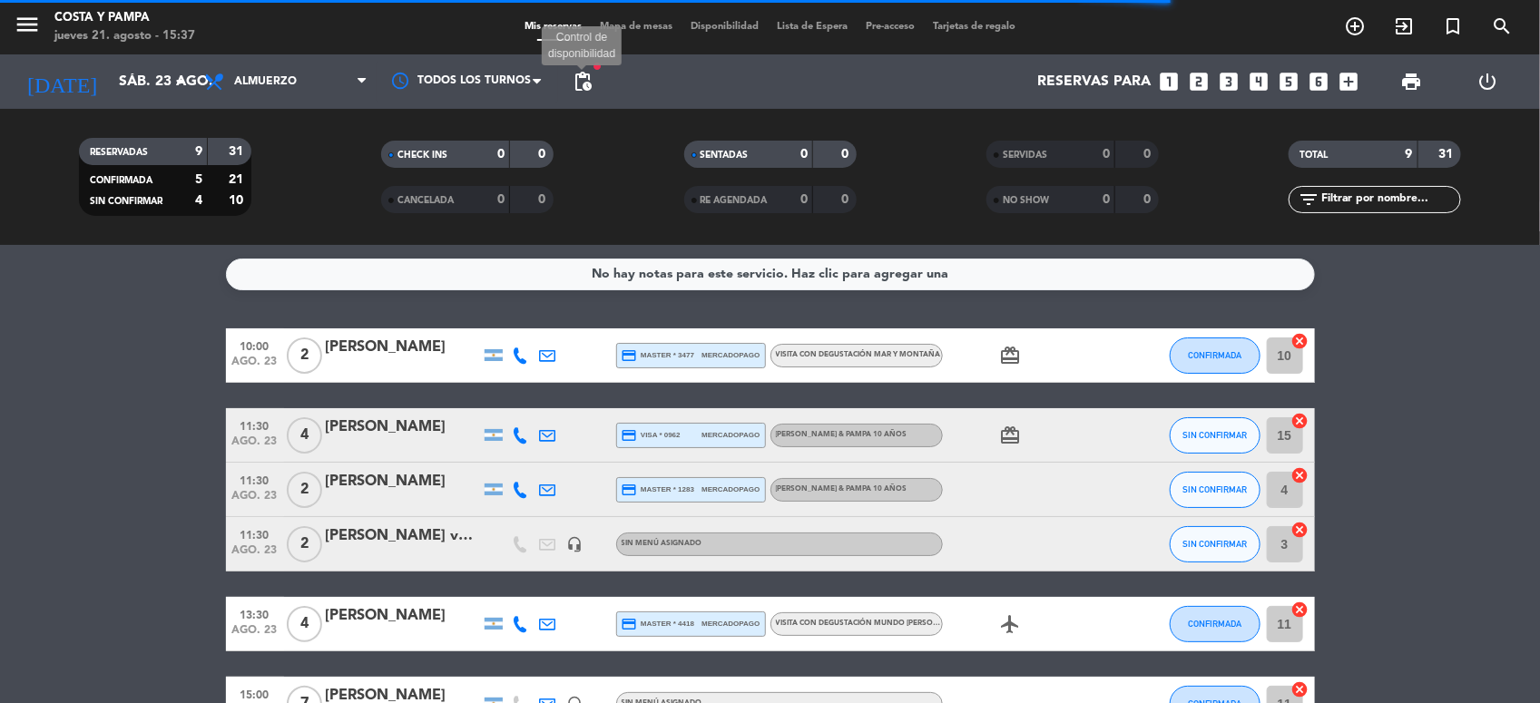
click at [575, 82] on span "pending_actions" at bounding box center [583, 82] width 22 height 22
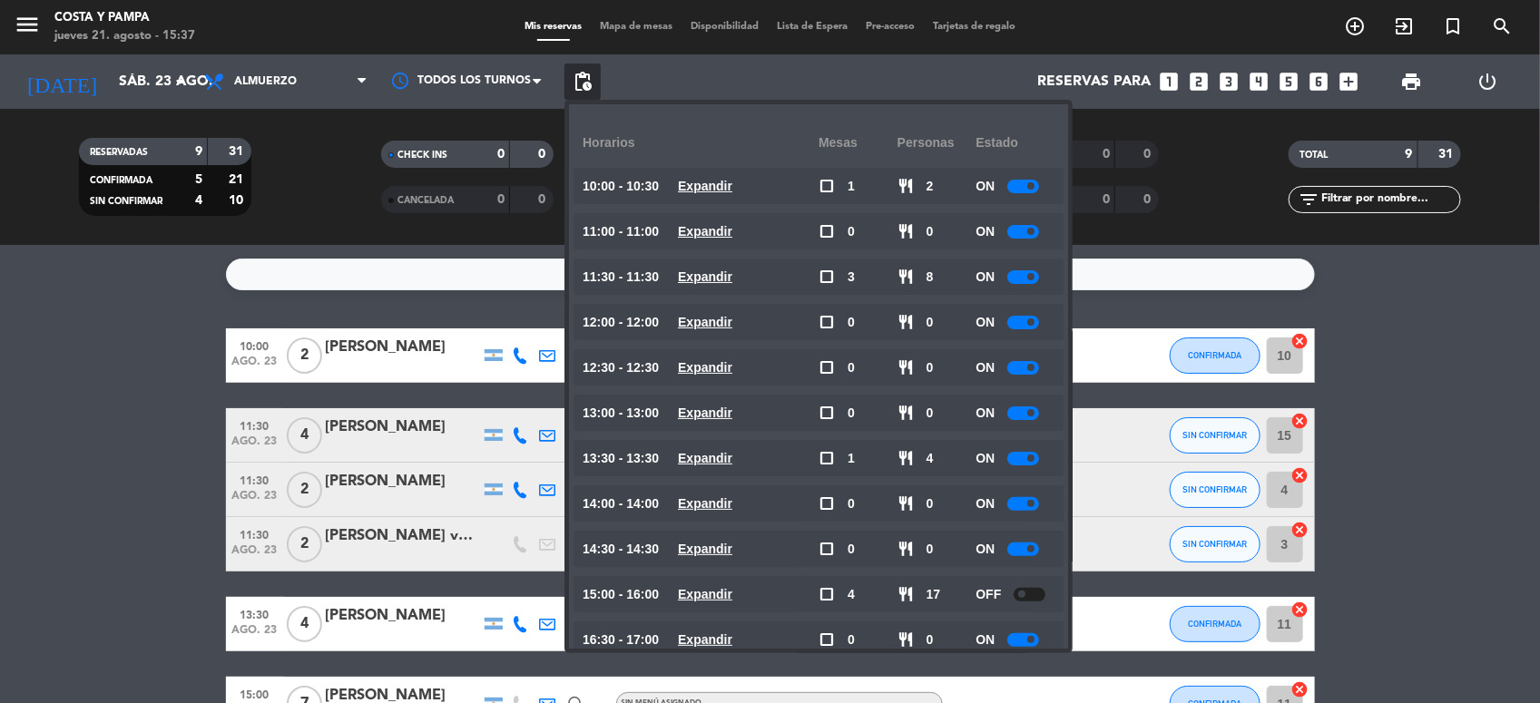
click at [1026, 189] on div at bounding box center [1023, 187] width 32 height 14
click at [157, 400] on bookings-row "10:00 [DATE] 2 [PERSON_NAME] credit_card master * 3477 mercadopago Visita con d…" at bounding box center [770, 612] width 1540 height 566
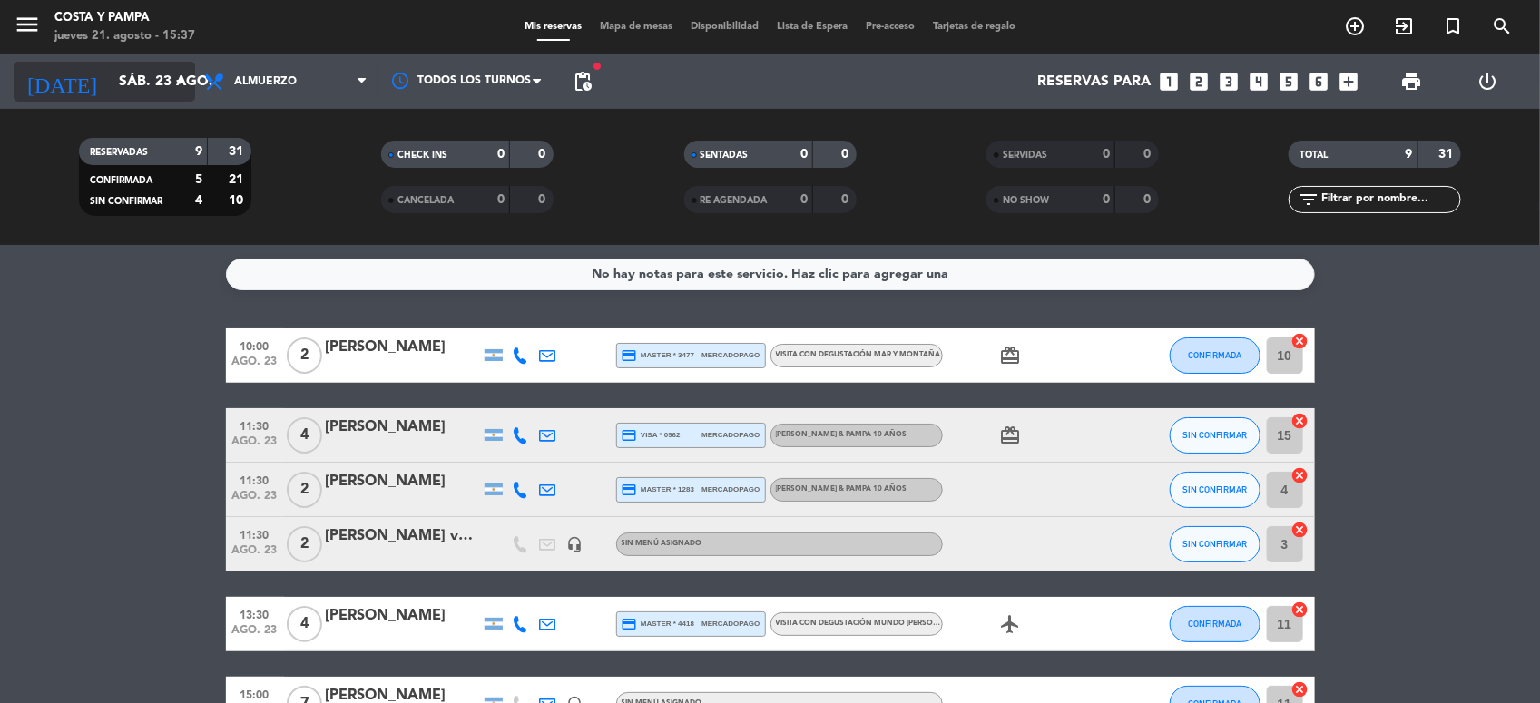
click at [157, 82] on input "sáb. 23 ago." at bounding box center [206, 81] width 192 height 35
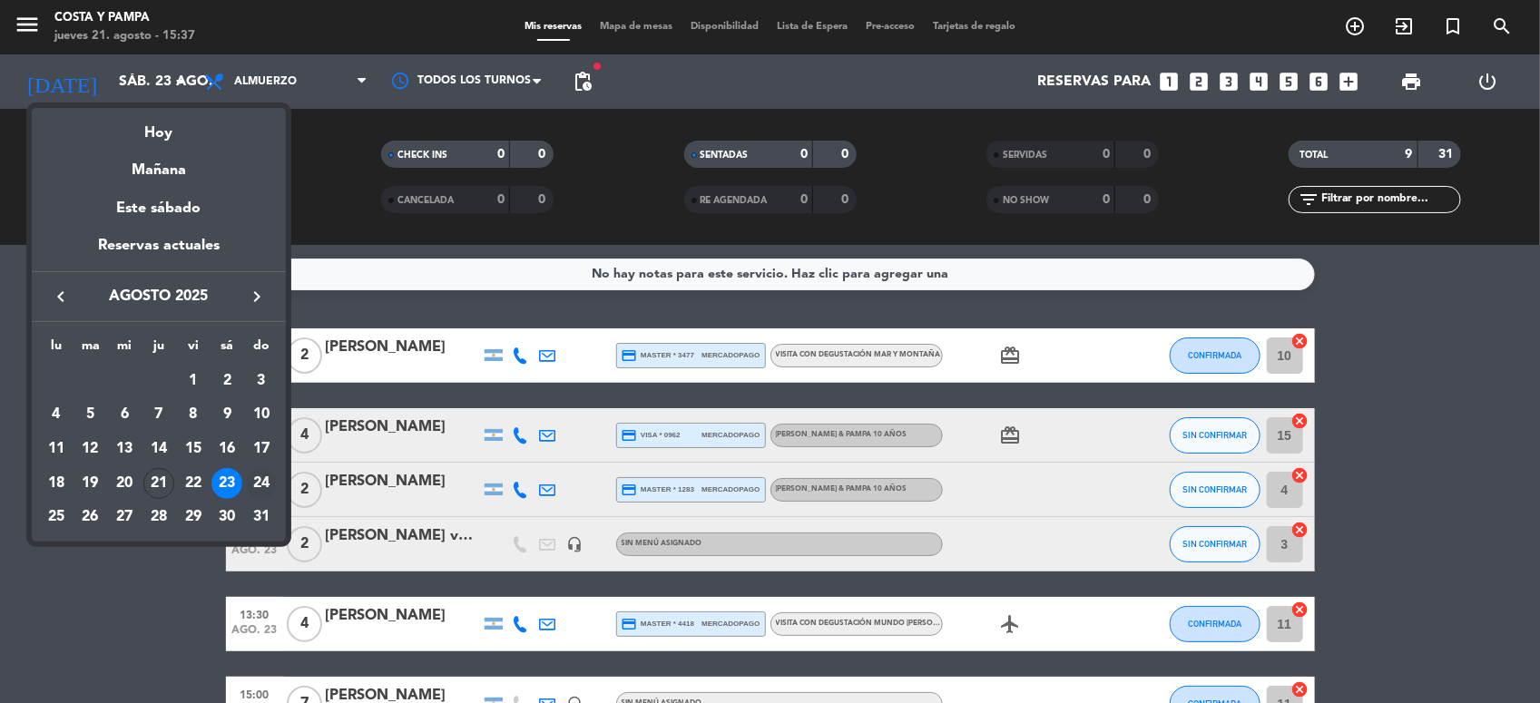
click at [261, 486] on div "24" at bounding box center [261, 483] width 31 height 31
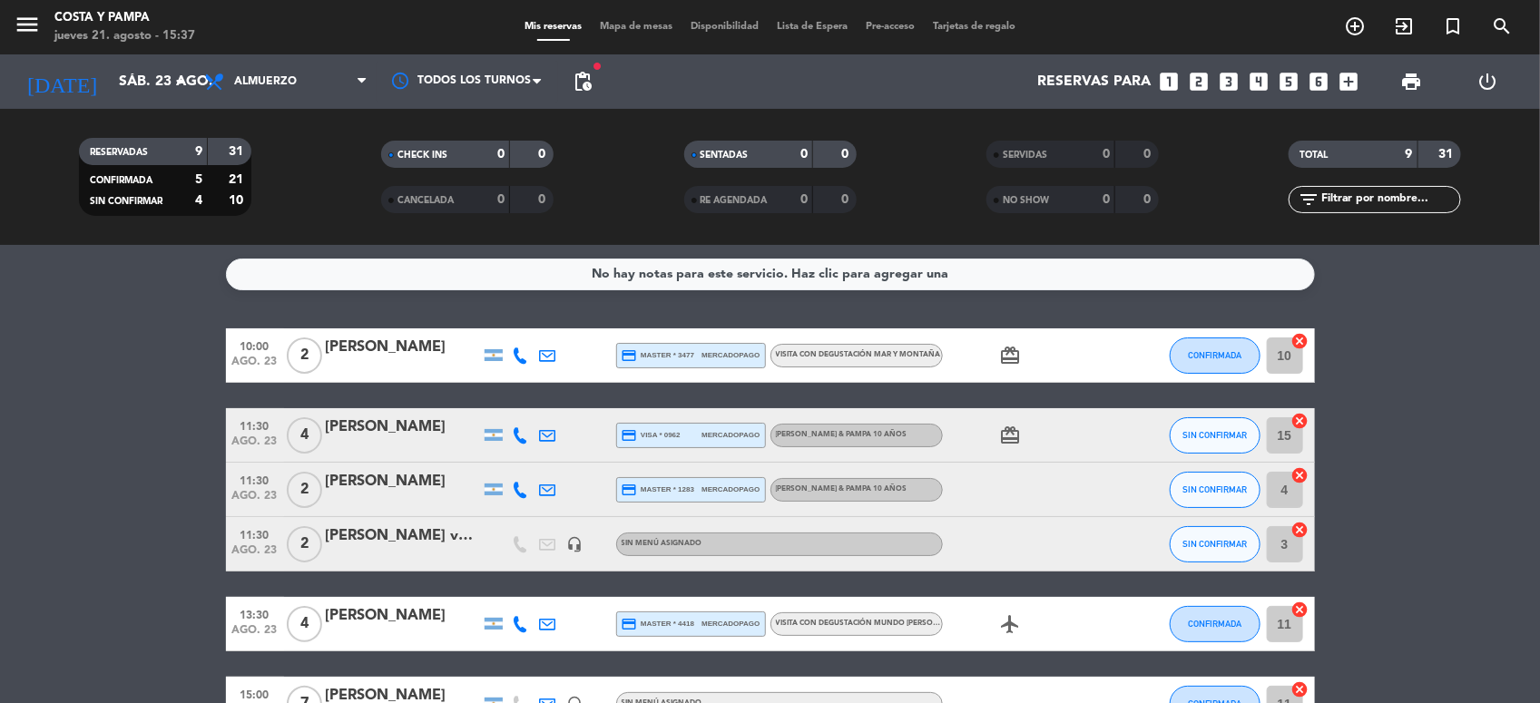
type input "dom. 24 ago."
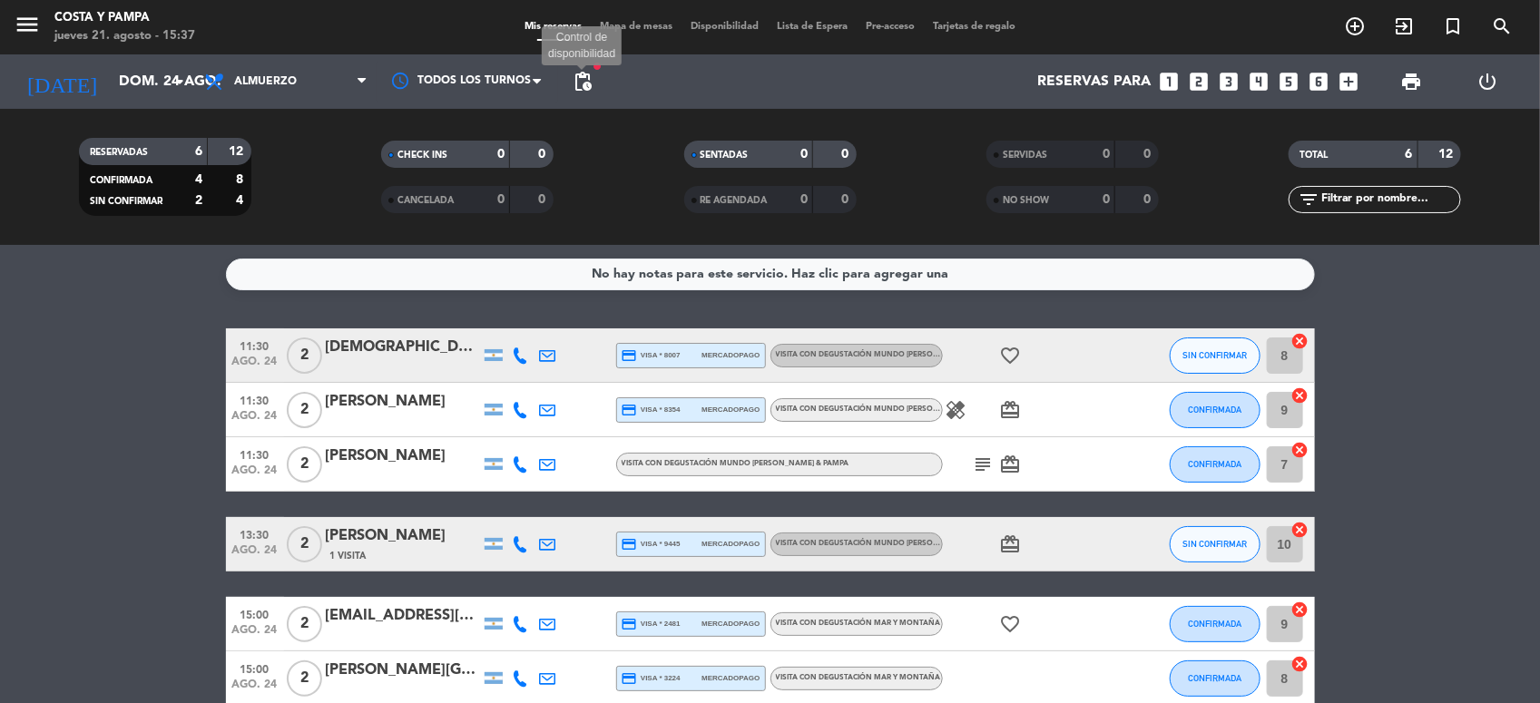
click at [581, 82] on span "pending_actions" at bounding box center [583, 82] width 22 height 22
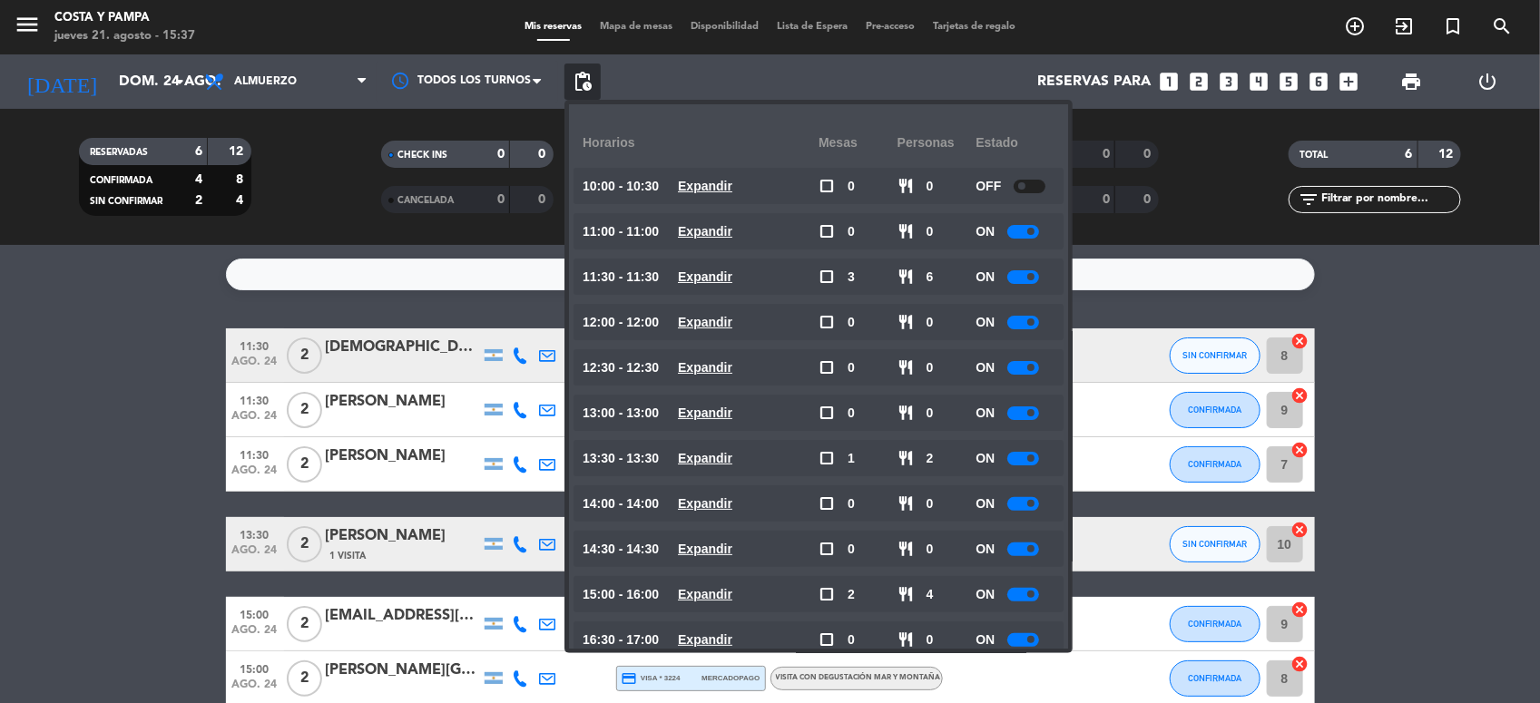
click at [1019, 455] on div at bounding box center [1023, 459] width 32 height 14
